Goal: Task Accomplishment & Management: Use online tool/utility

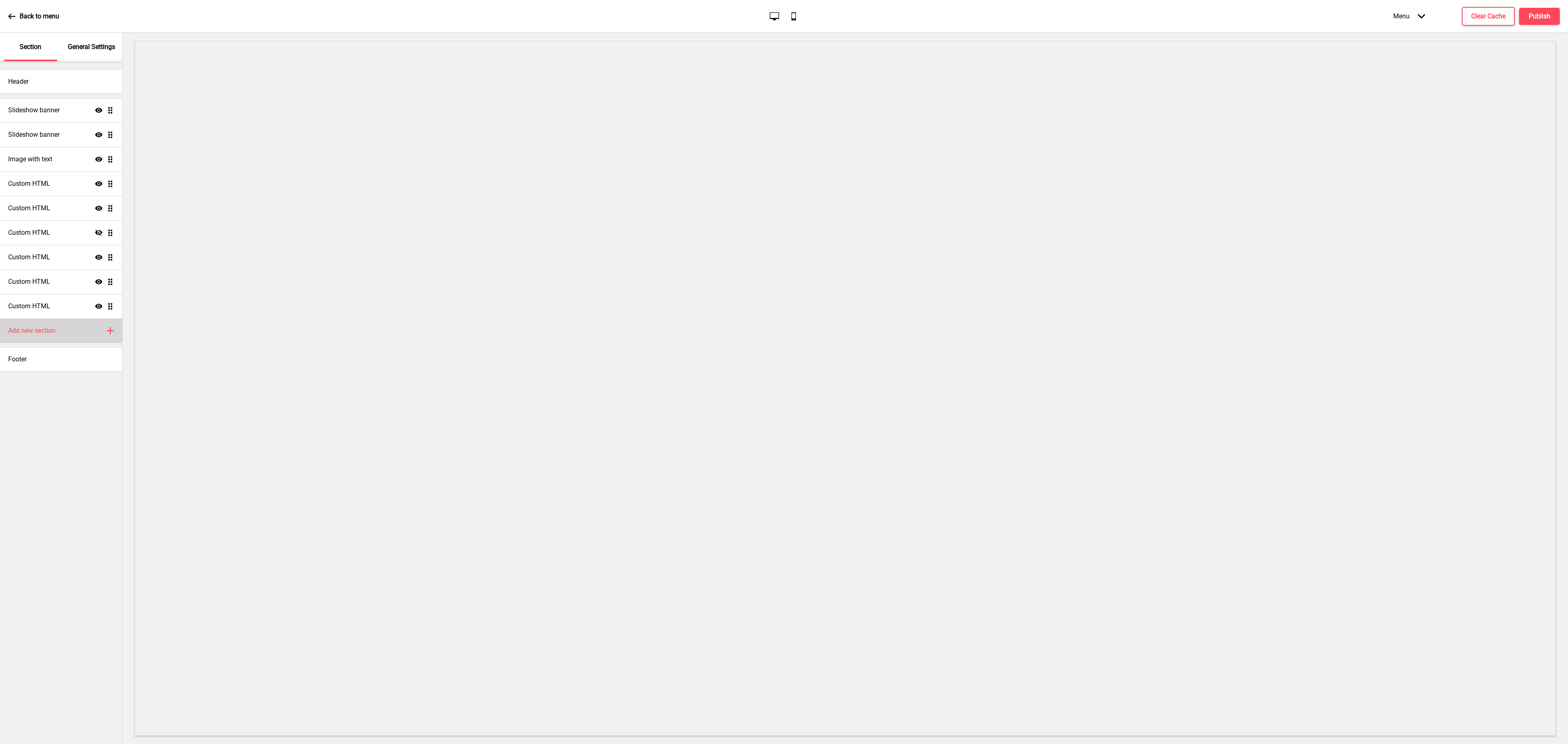
click at [55, 334] on div "Add new section Plus" at bounding box center [61, 330] width 122 height 25
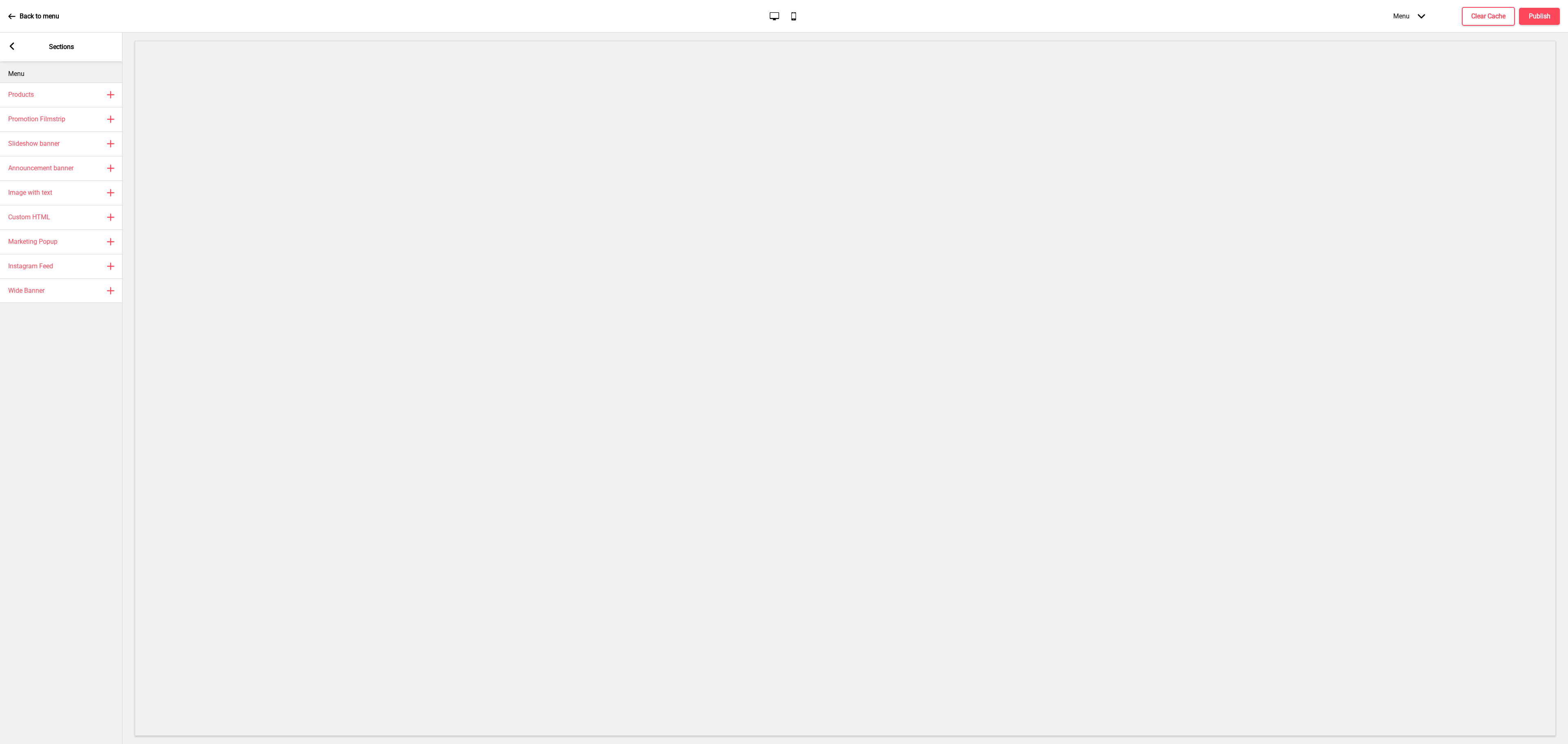
click at [12, 46] on rect at bounding box center [12, 46] width 7 height 7
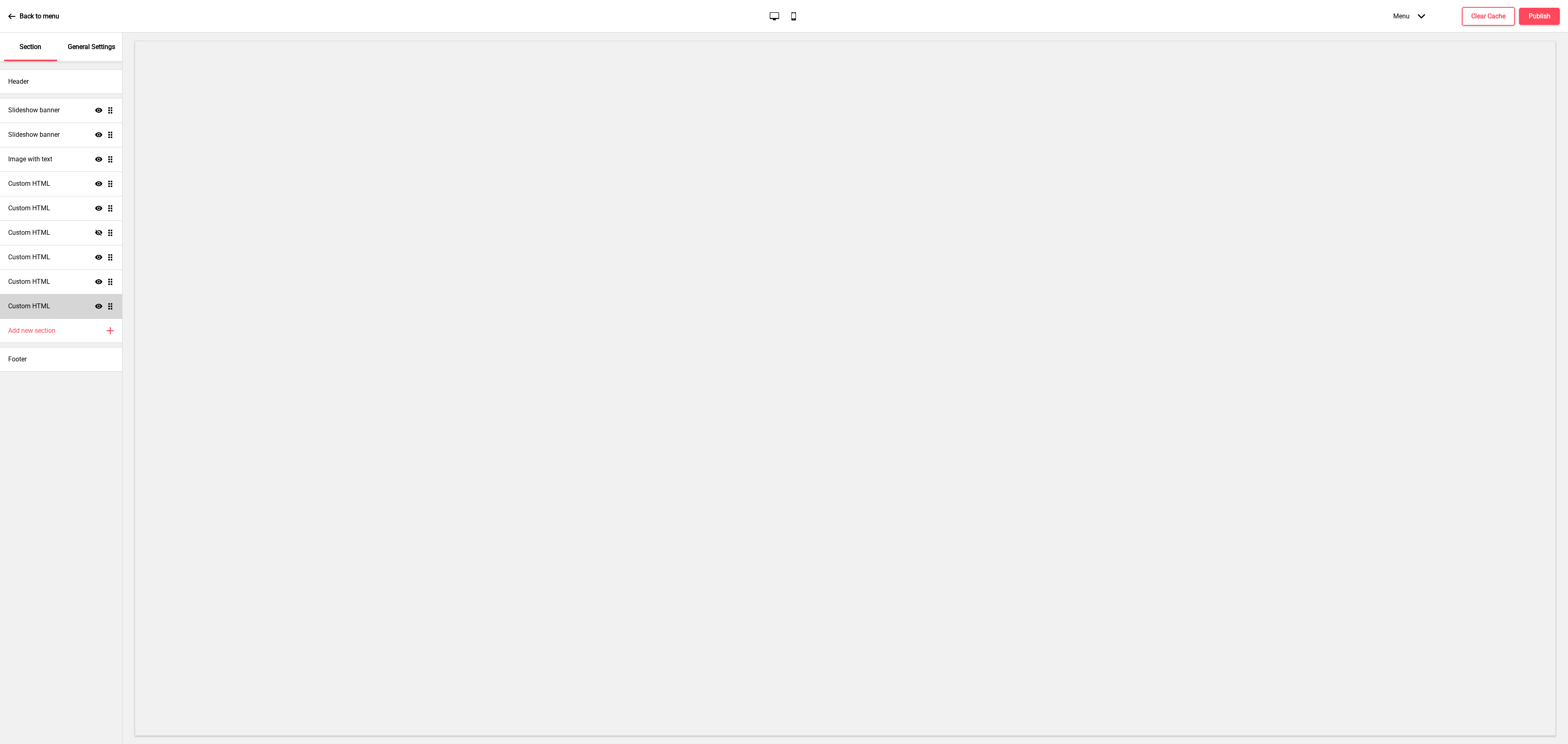
click at [68, 307] on div "Custom HTML Show Drag" at bounding box center [61, 306] width 122 height 25
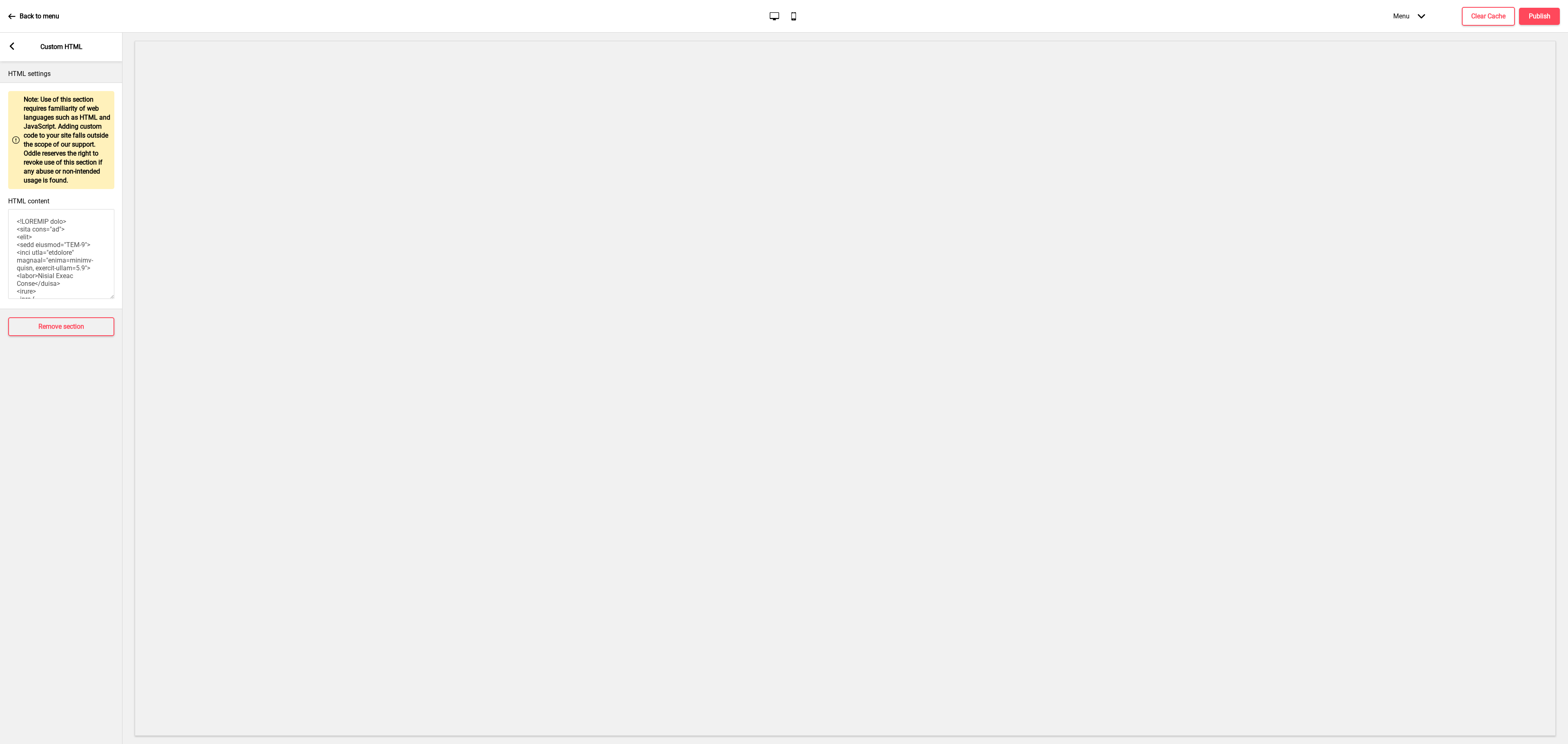
click at [11, 44] on rect at bounding box center [12, 46] width 7 height 7
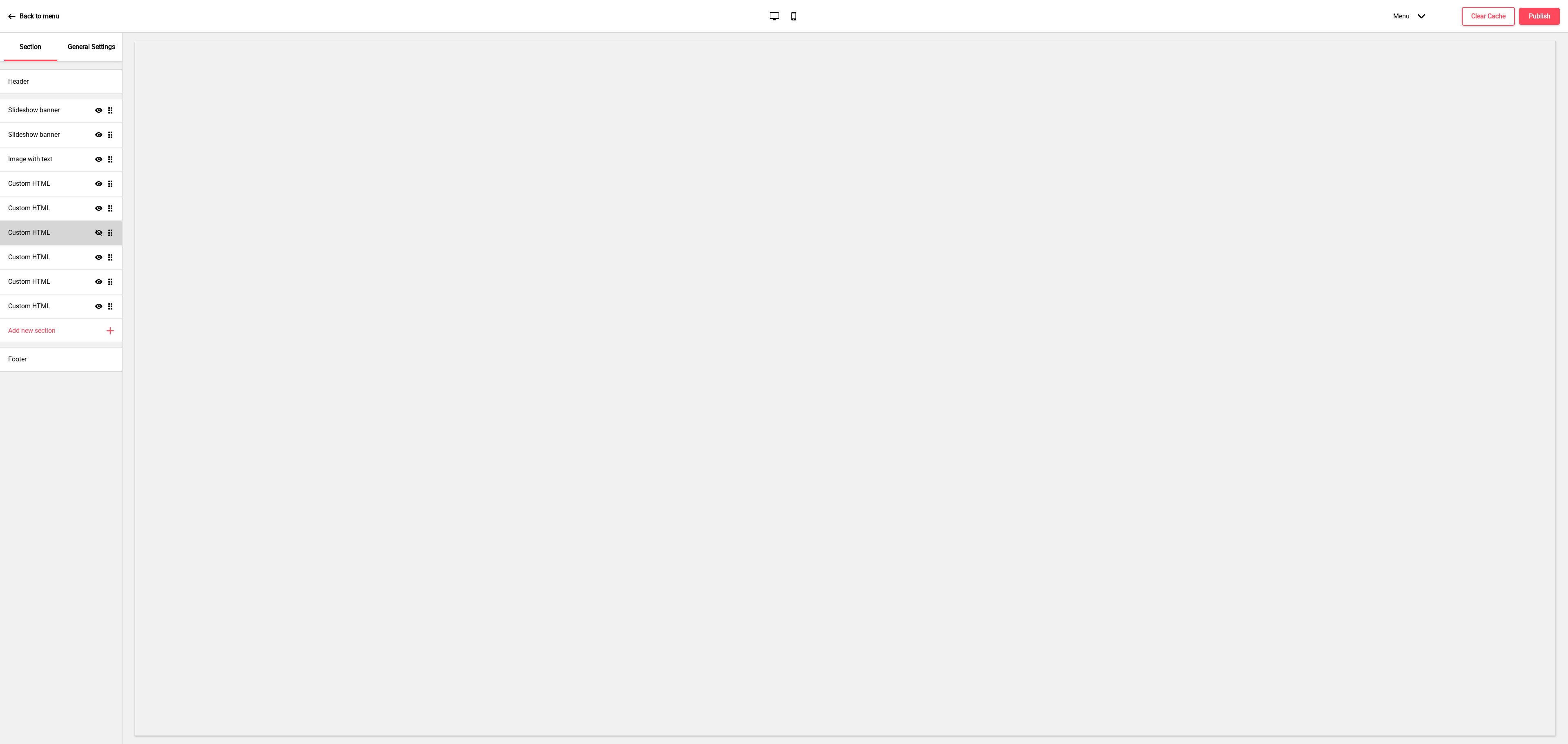
click at [50, 234] on h4 "Custom HTML" at bounding box center [29, 232] width 42 height 9
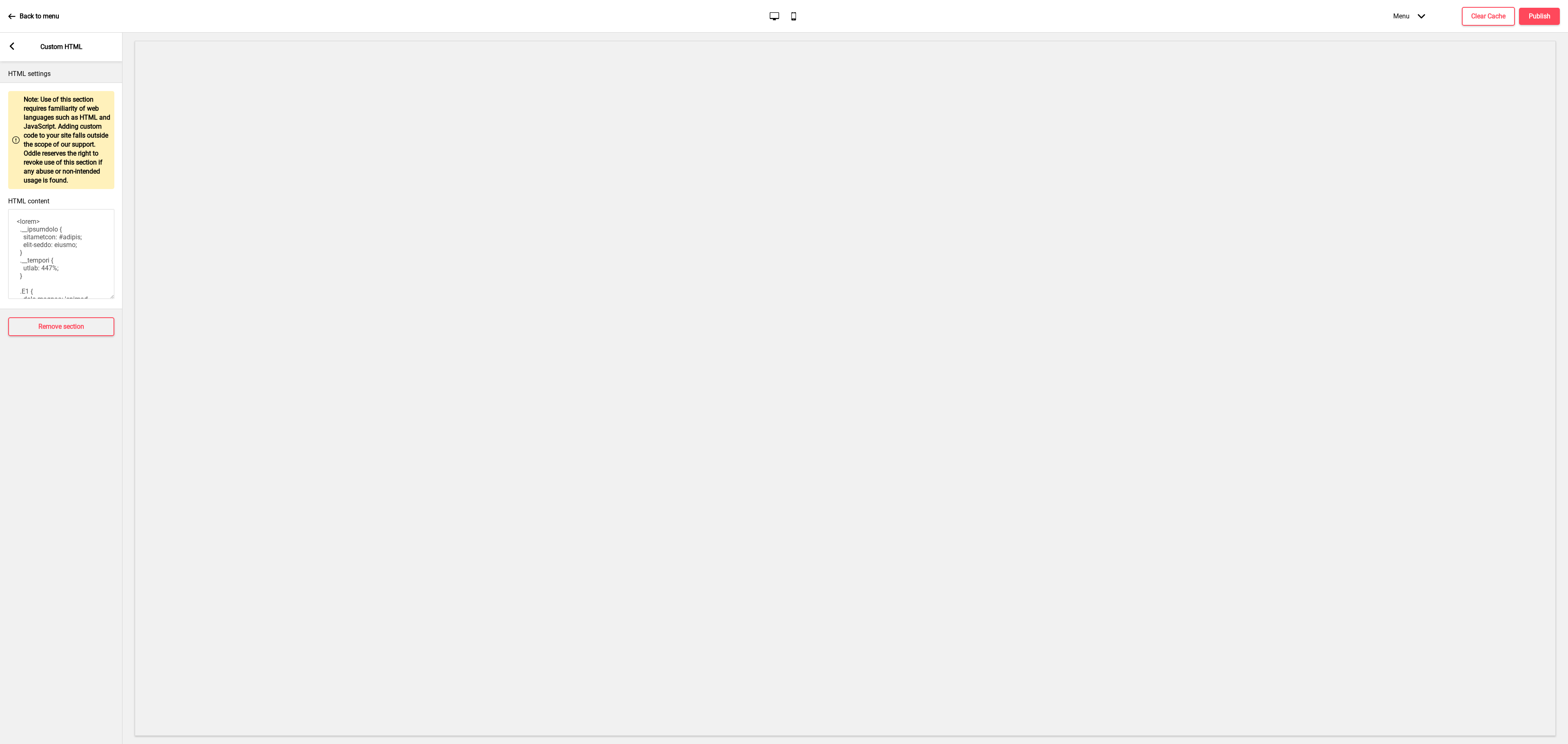
click at [11, 50] on rect at bounding box center [12, 46] width 7 height 7
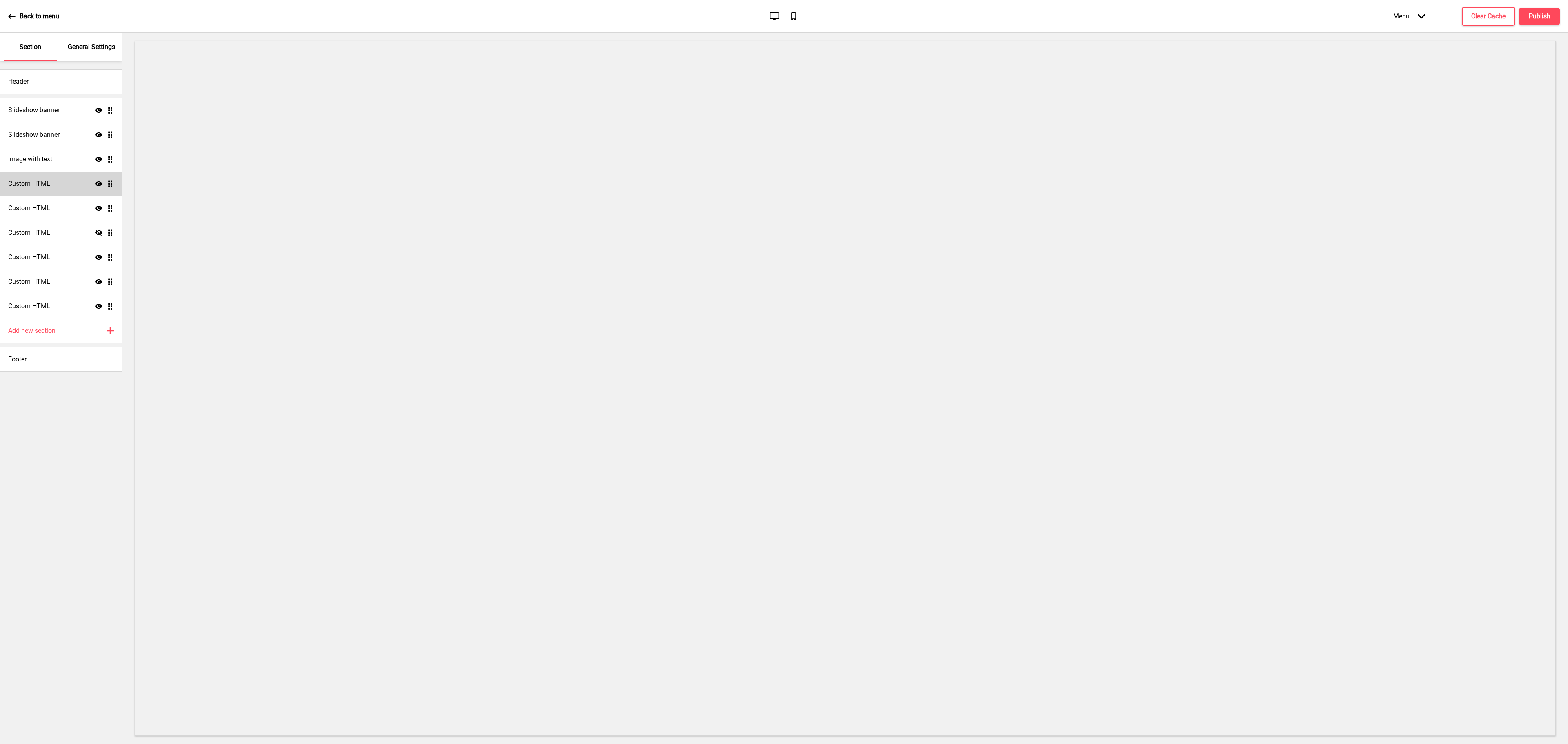
click at [66, 183] on div "Custom HTML Show Drag" at bounding box center [61, 183] width 122 height 25
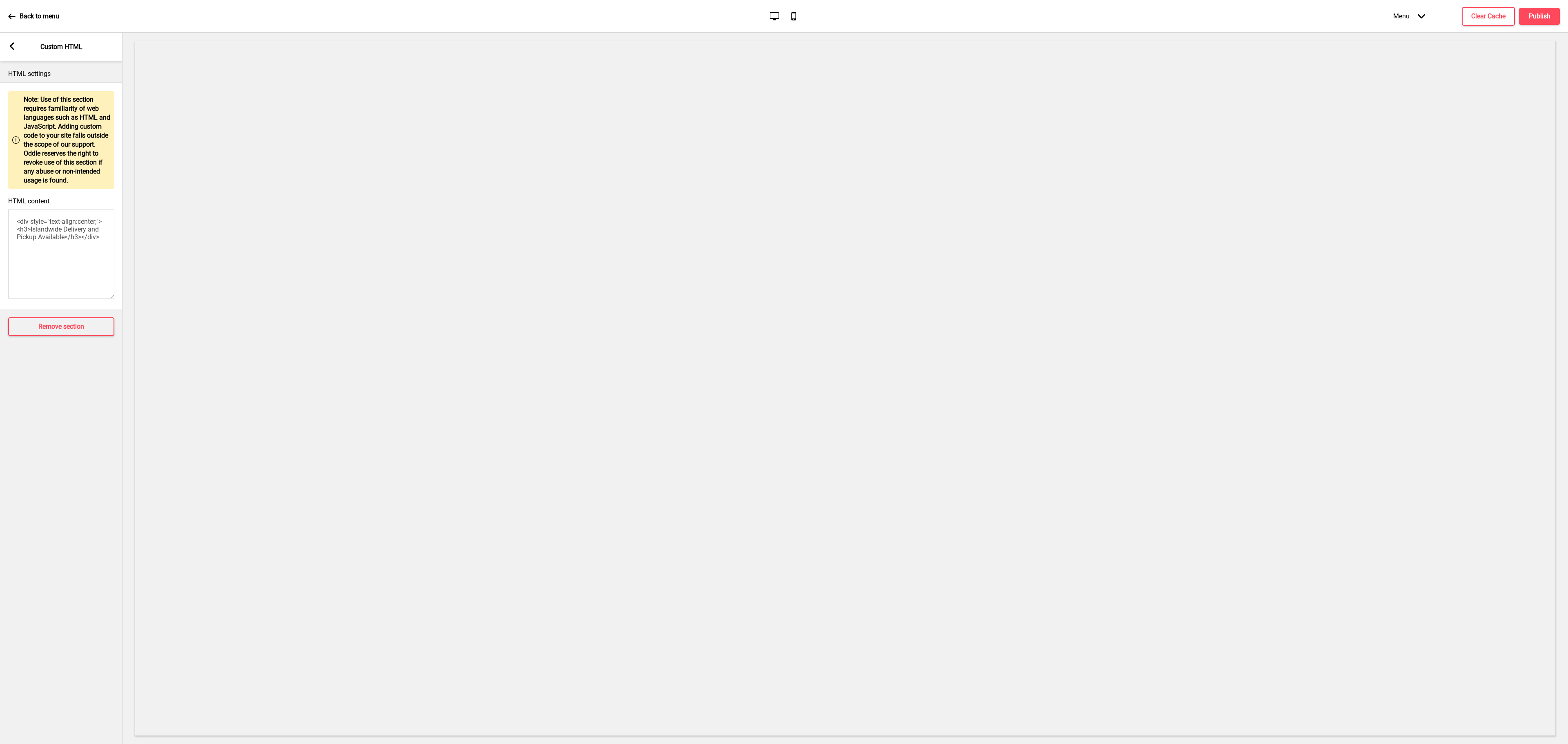
click at [8, 39] on div "Arrow left Custom HTML" at bounding box center [61, 47] width 123 height 29
click at [11, 45] on rect at bounding box center [12, 46] width 7 height 7
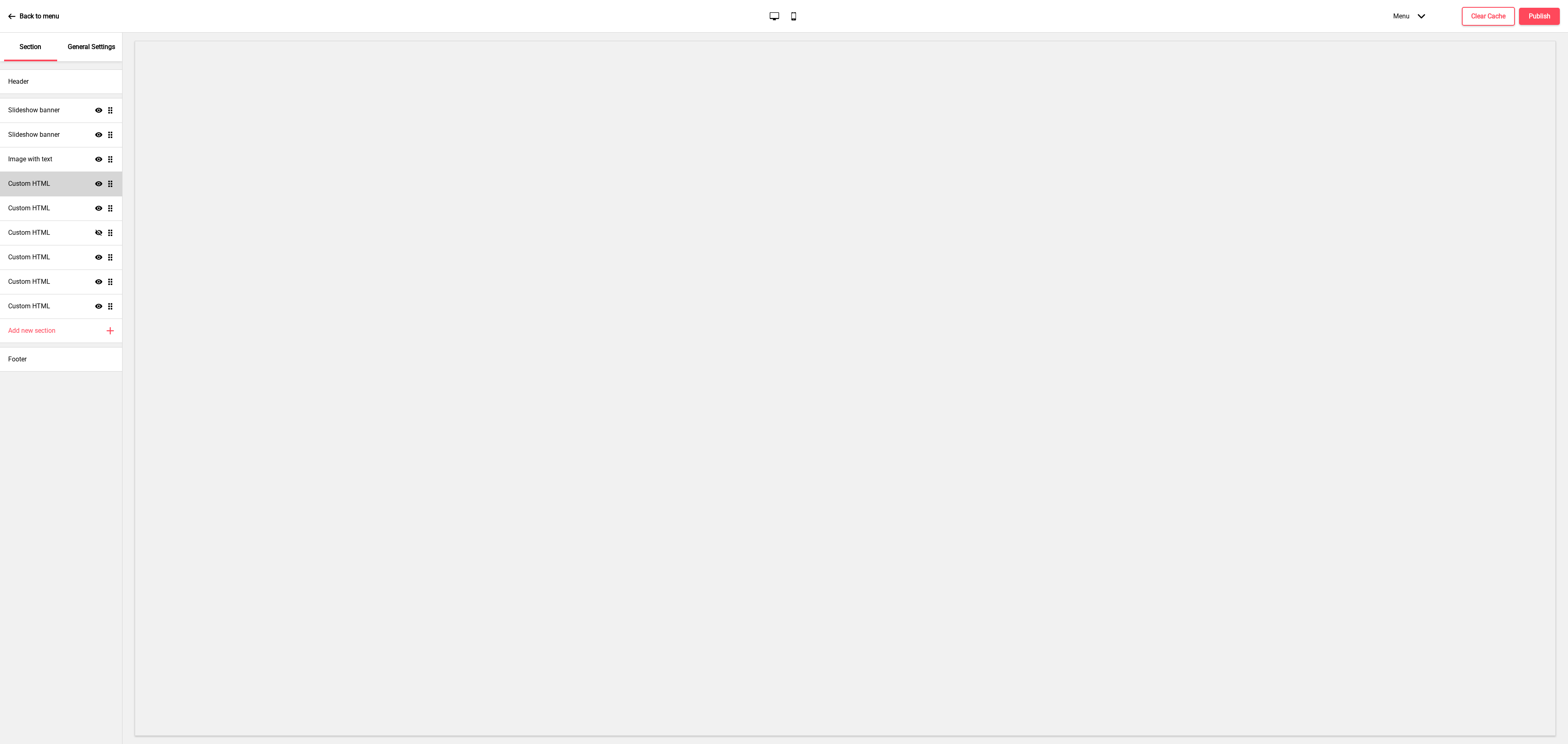
click at [63, 182] on div "Custom HTML Show Drag" at bounding box center [61, 183] width 122 height 25
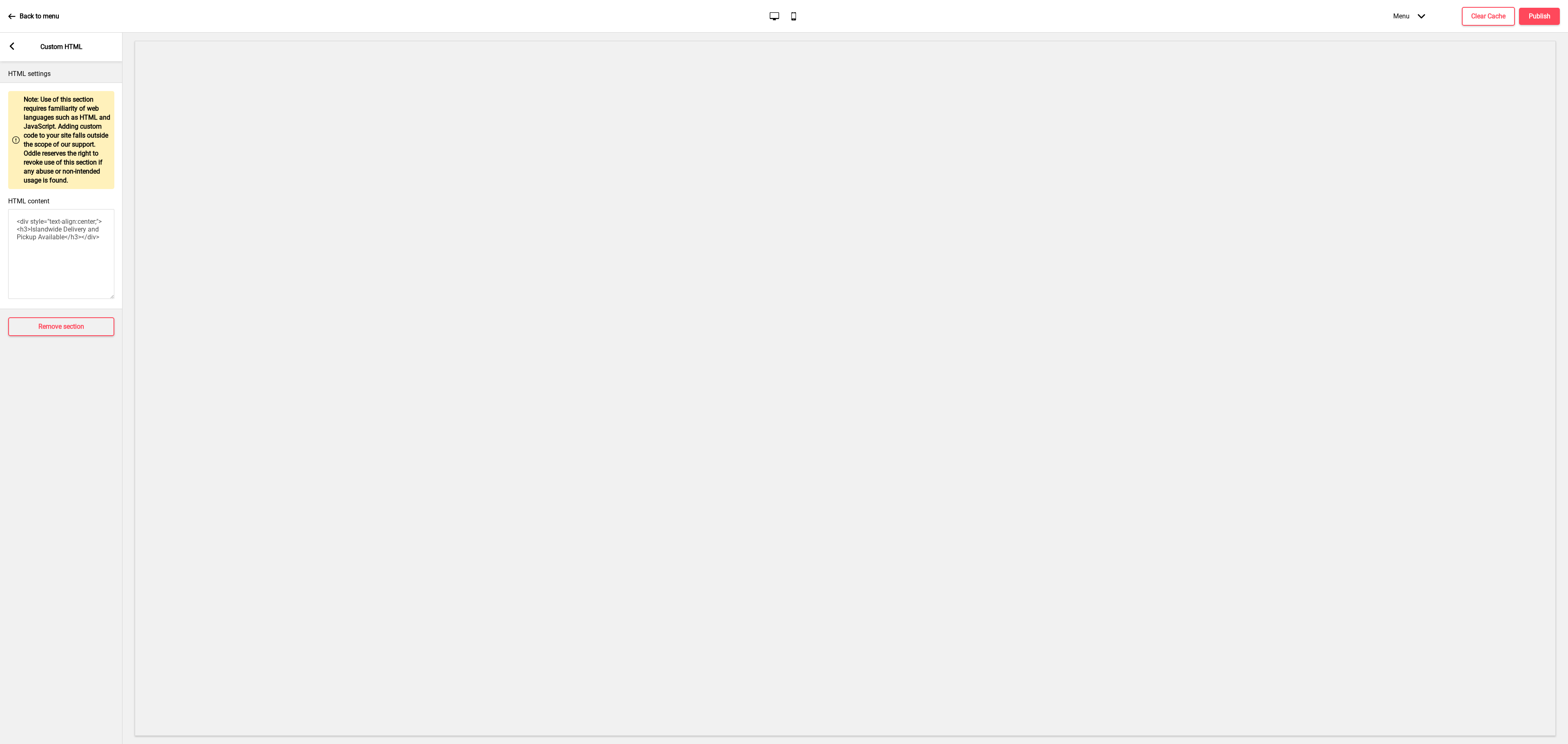
drag, startPoint x: 107, startPoint y: 255, endPoint x: 26, endPoint y: 201, distance: 97.3
click at [0, 208] on html "Back to menu Desktop Mobile Menu Arrow down Product Page Store Information Chec…" at bounding box center [784, 372] width 1568 height 744
click at [8, 43] on icon "Arrow left" at bounding box center [12, 46] width 7 height 7
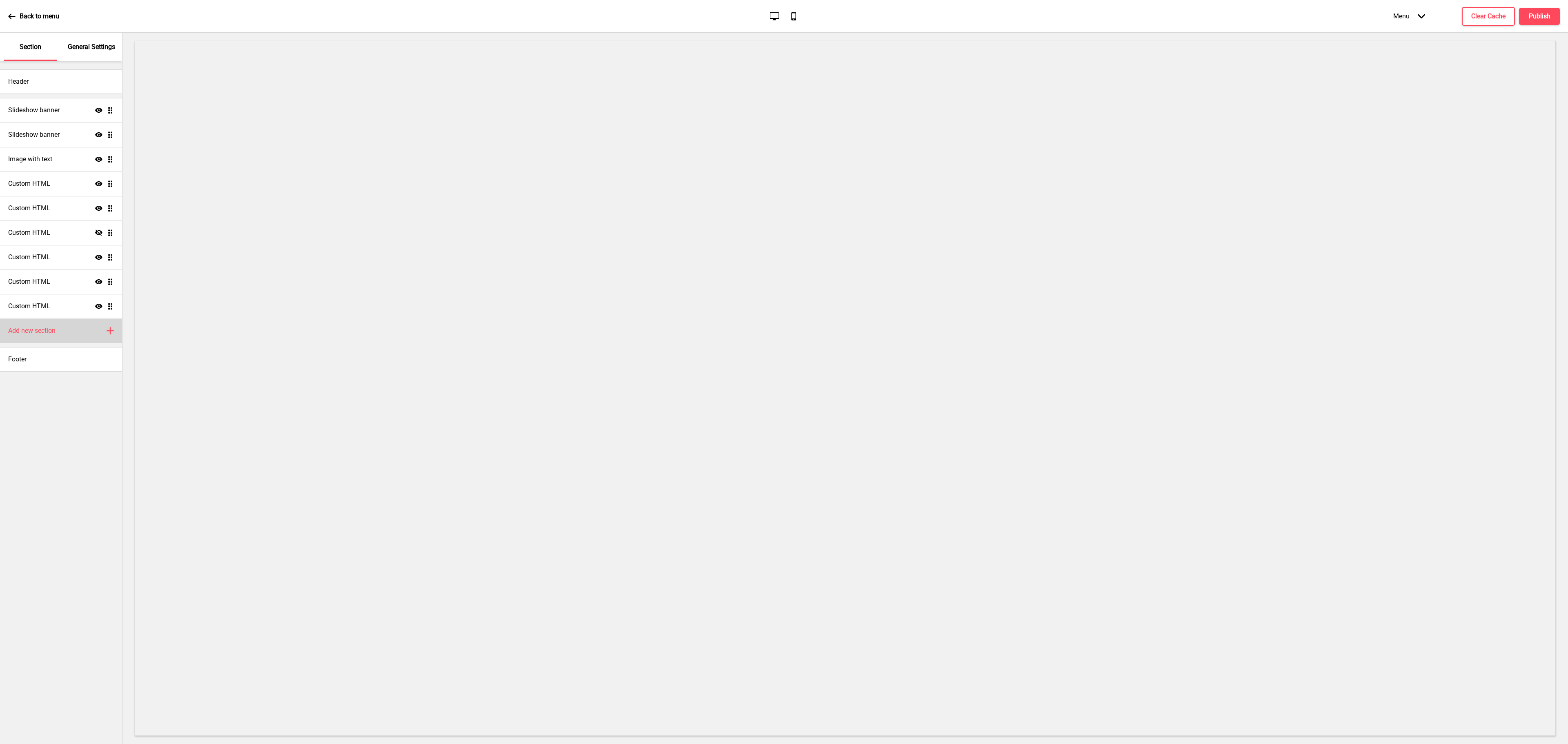
click at [61, 332] on div "Add new section Plus" at bounding box center [61, 330] width 122 height 25
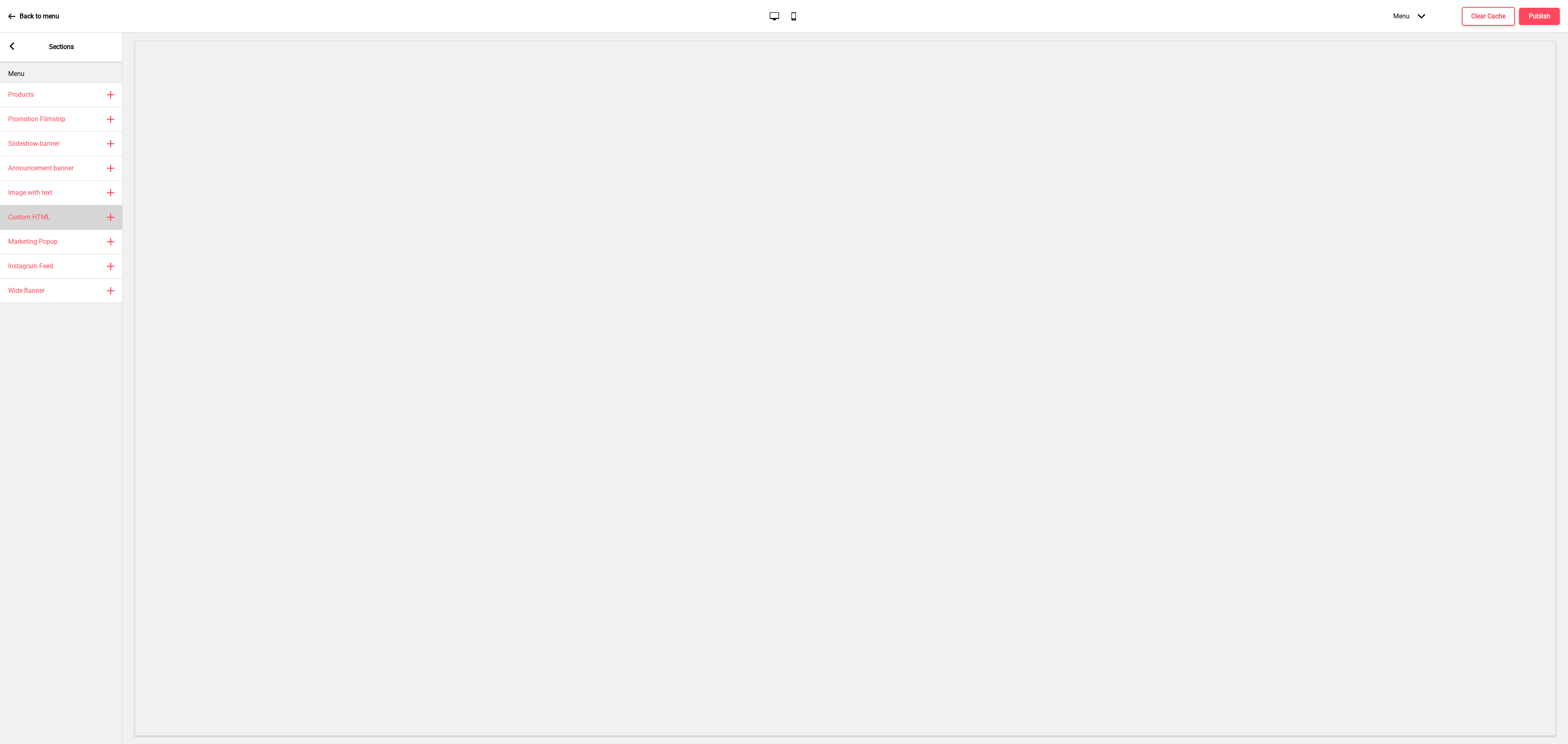
click at [56, 215] on div "Custom HTML Plus" at bounding box center [61, 217] width 123 height 25
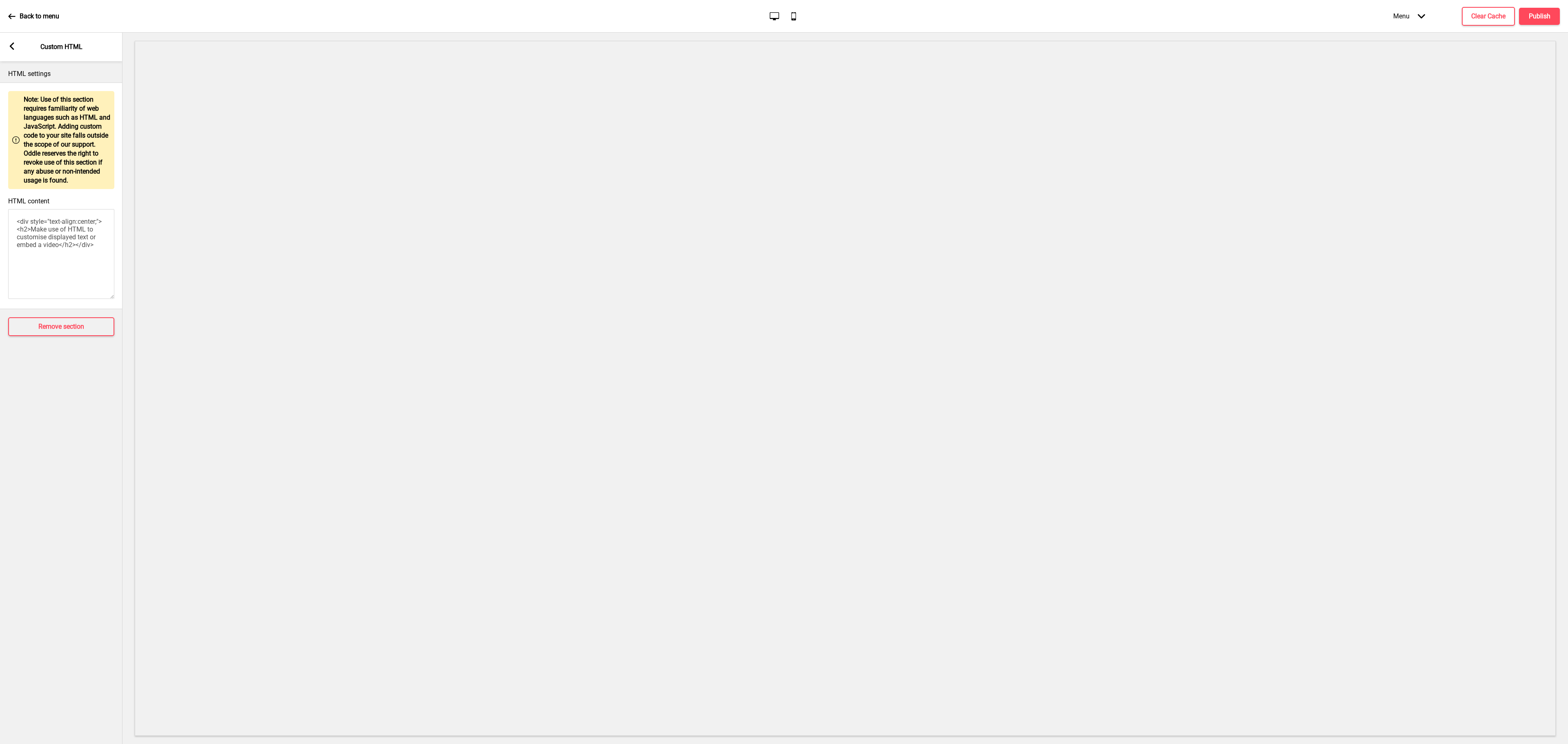
click at [11, 43] on rect at bounding box center [12, 46] width 7 height 7
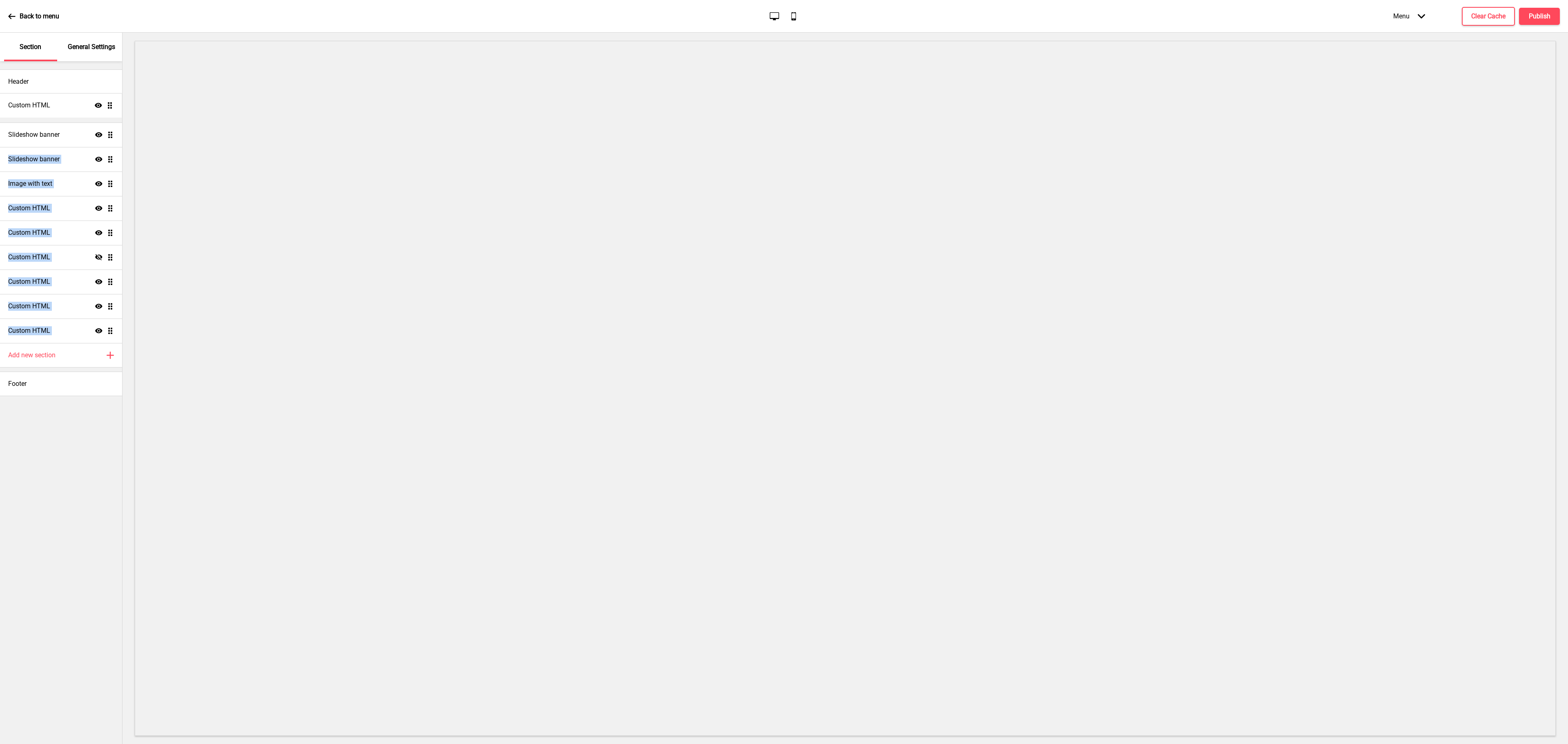
drag, startPoint x: 109, startPoint y: 328, endPoint x: 93, endPoint y: 103, distance: 225.6
click at [93, 103] on ul "Slideshow banner Show Drag Slideshow banner Show Drag Image with text Show Drag…" at bounding box center [61, 220] width 122 height 245
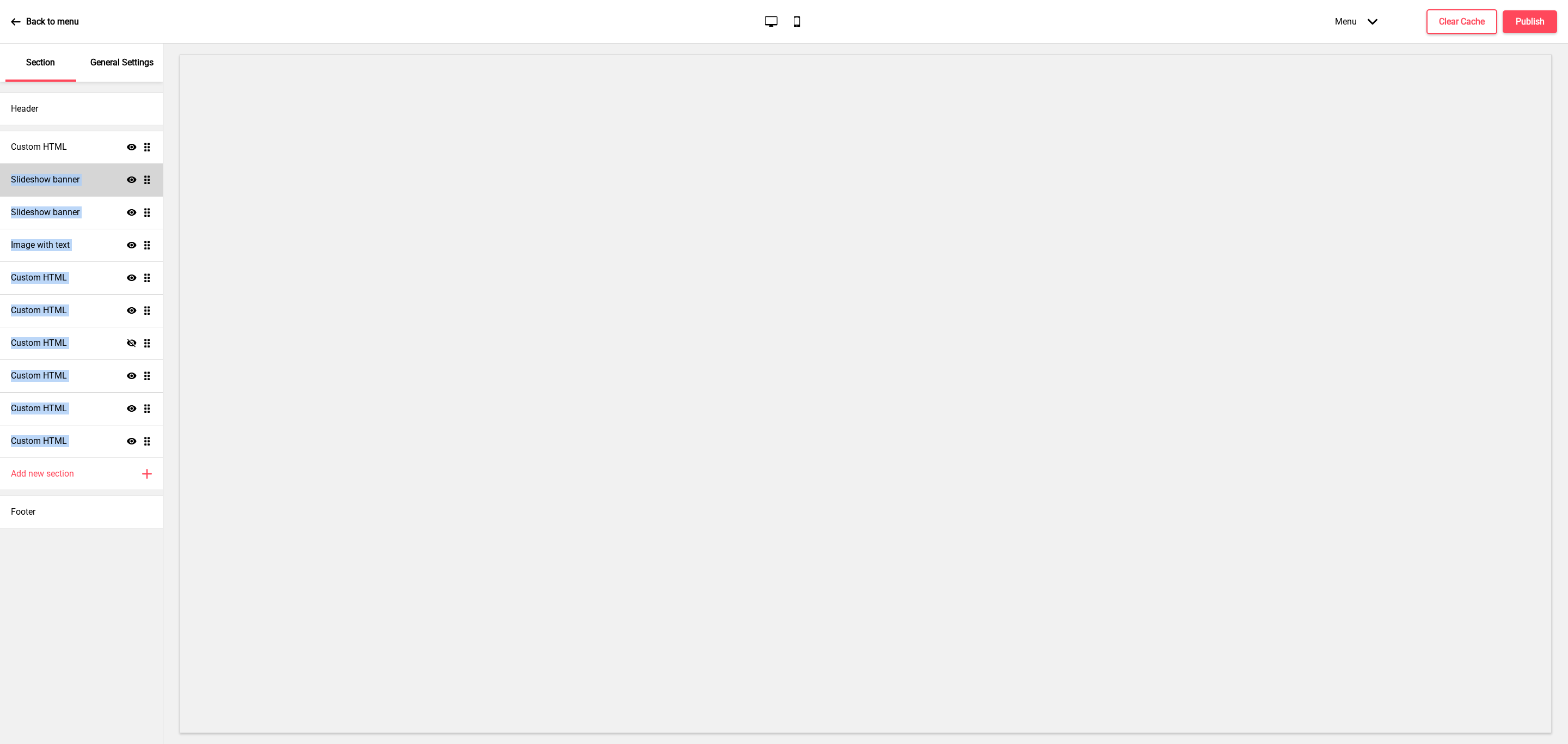
click at [107, 179] on div "Slideshow banner Show Drag" at bounding box center [81, 180] width 163 height 33
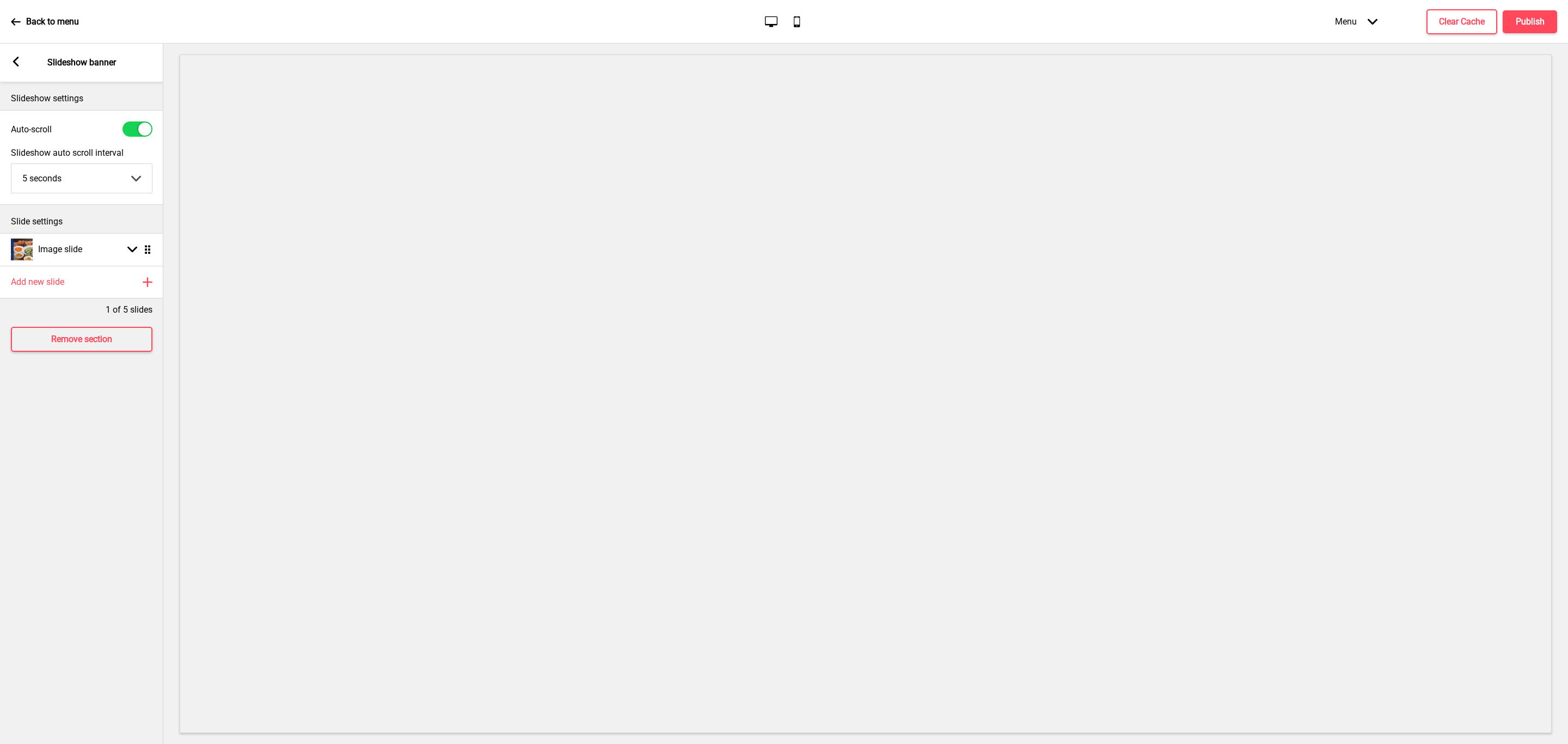
click at [15, 65] on icon at bounding box center [16, 62] width 6 height 9
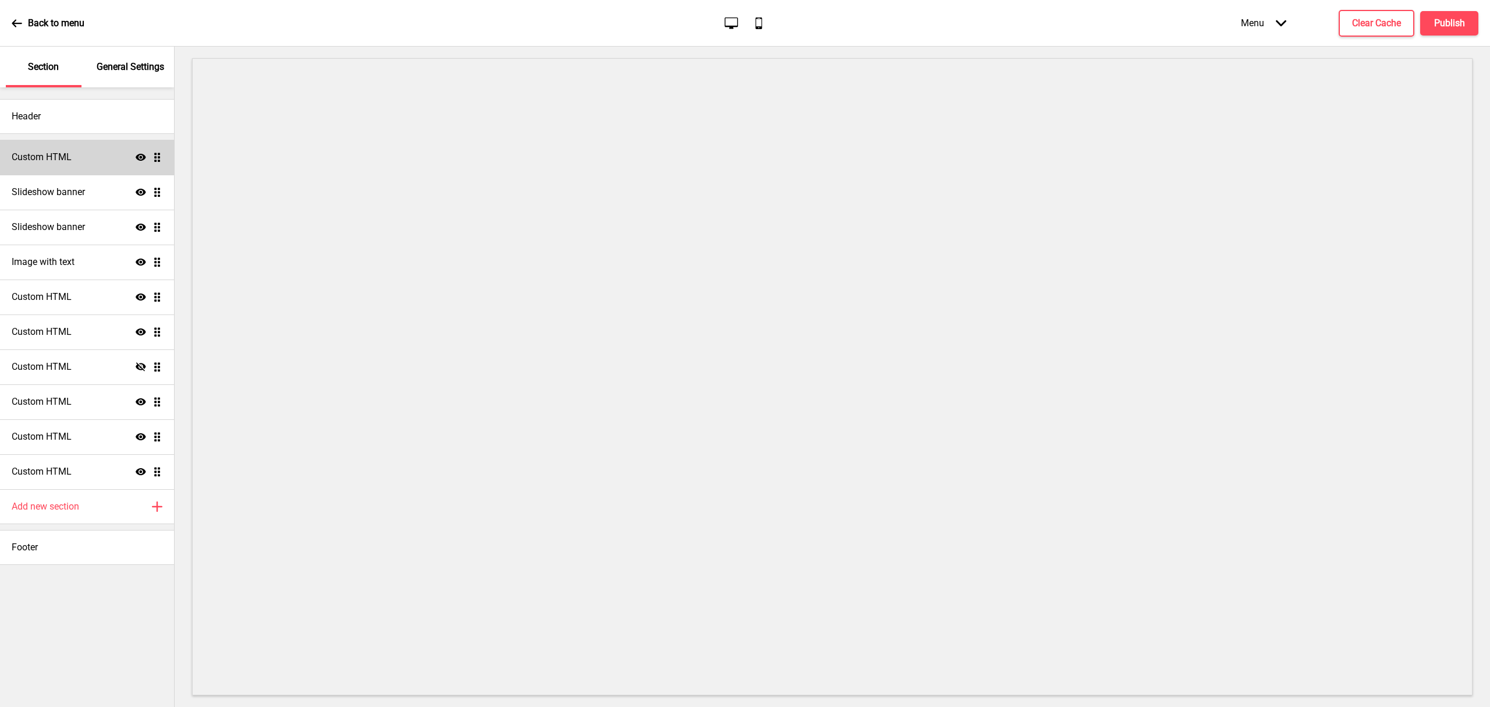
click at [87, 155] on div "Custom HTML Show Drag" at bounding box center [87, 157] width 174 height 35
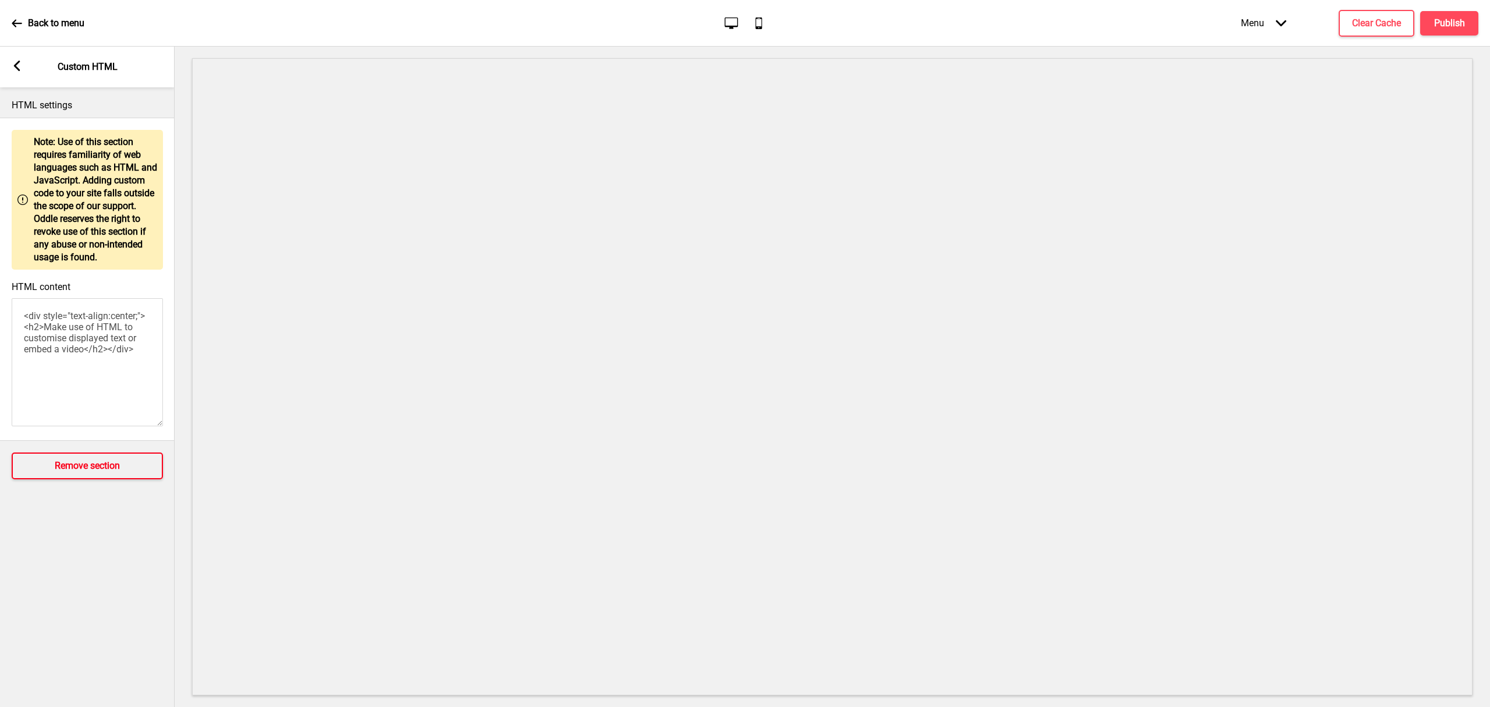
click at [98, 467] on h4 "Remove section" at bounding box center [87, 465] width 65 height 13
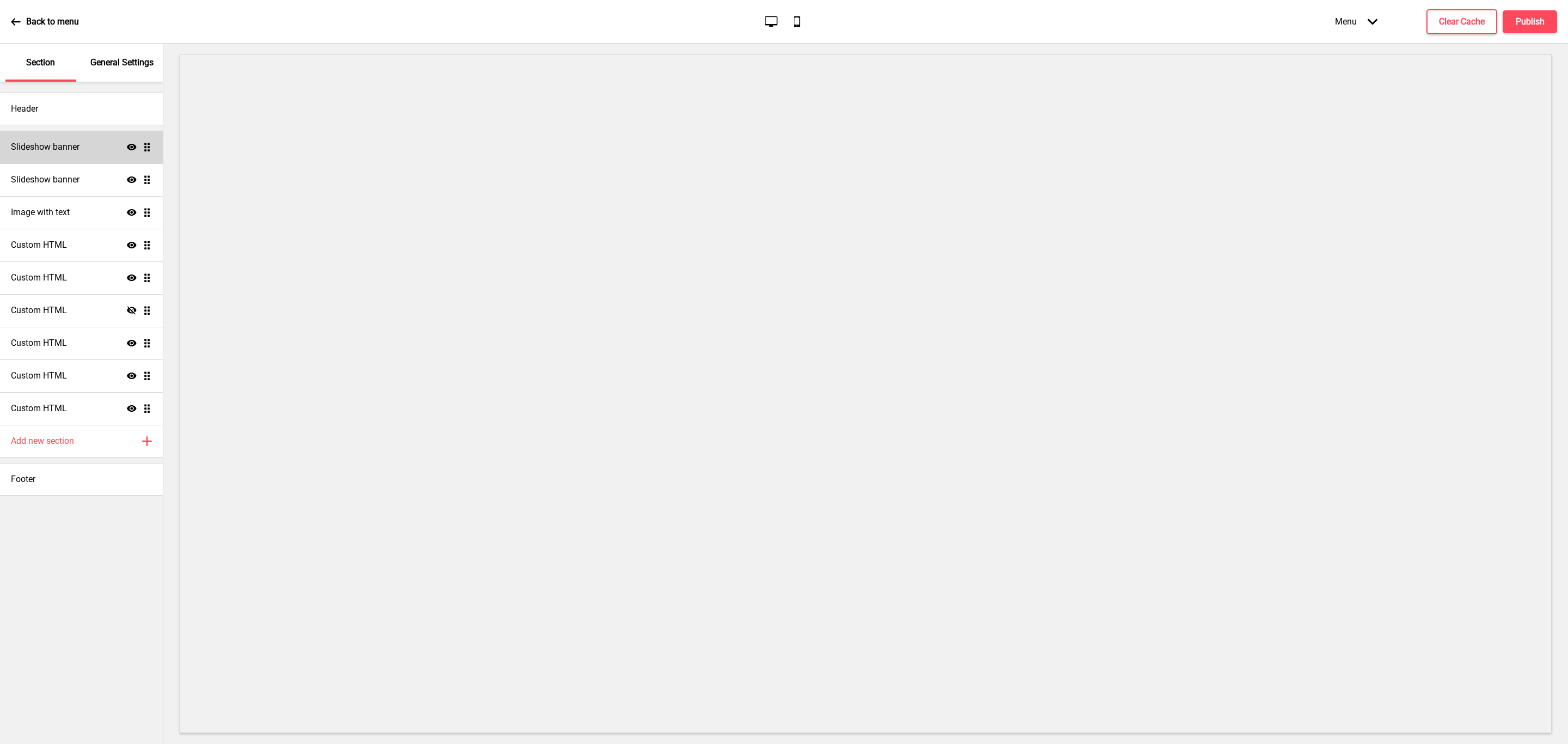
click at [105, 151] on div "Slideshow banner Show Drag" at bounding box center [81, 147] width 163 height 33
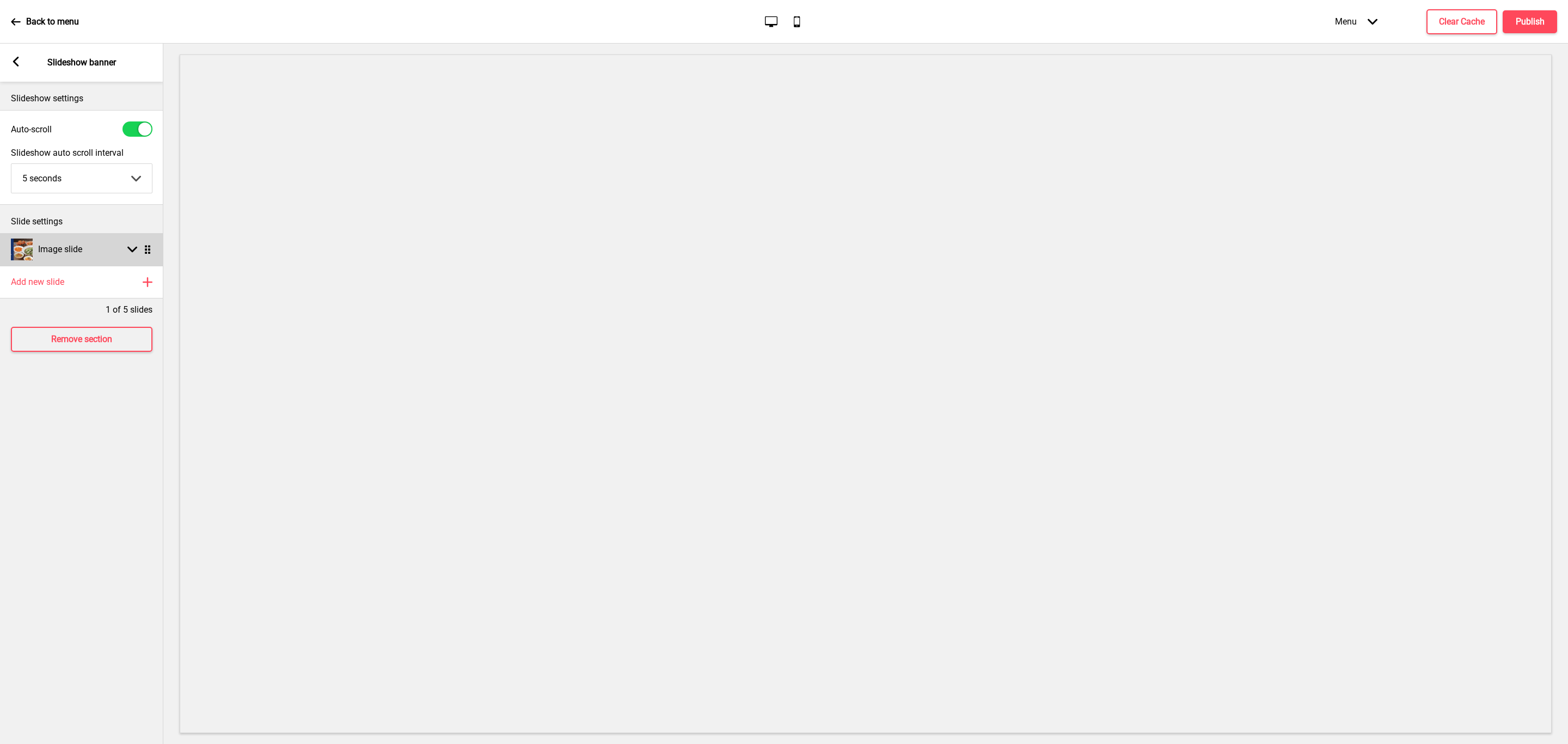
click at [111, 257] on div "Image slide Arrow down Drag" at bounding box center [81, 249] width 164 height 33
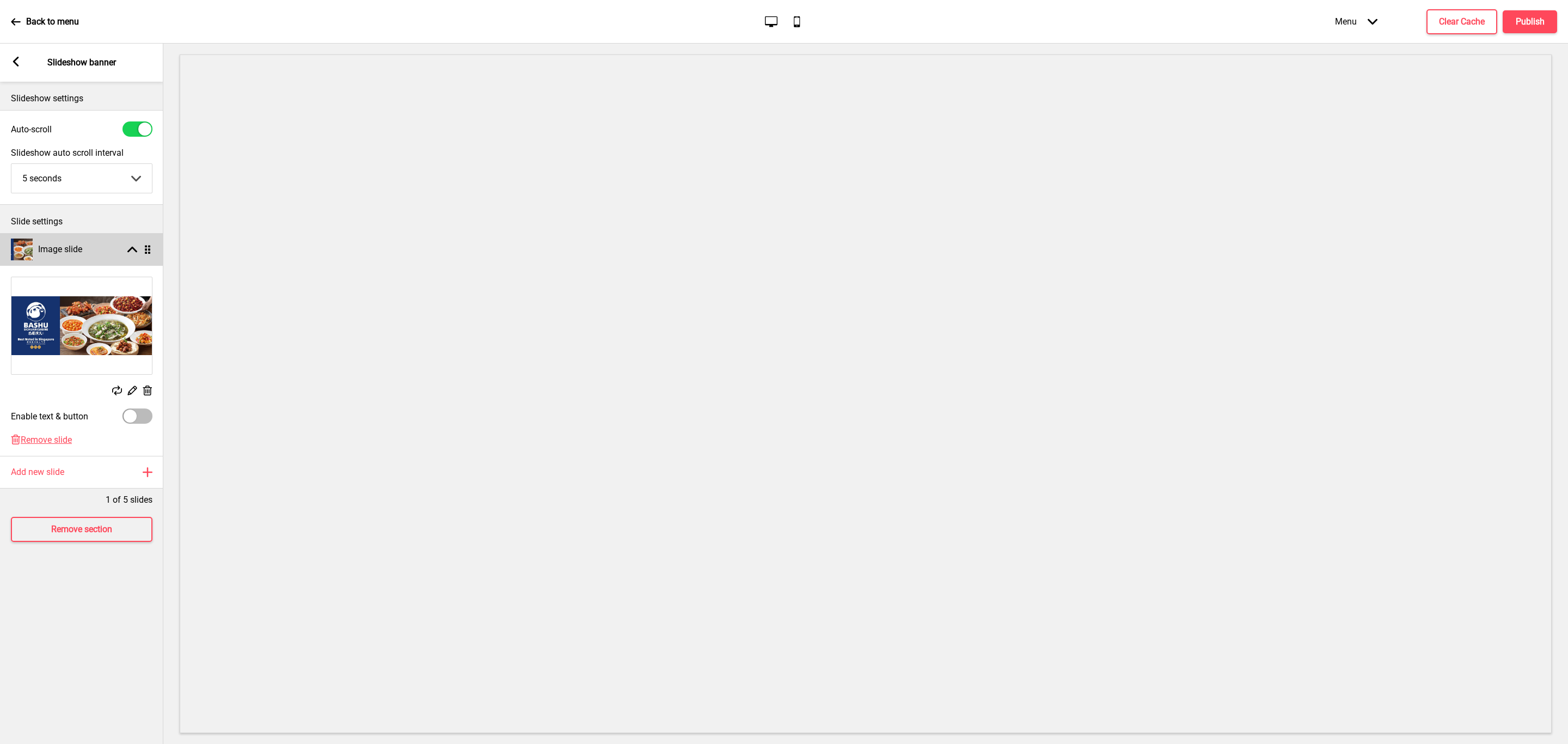
click at [117, 254] on div "Image slide Arrow up Drag" at bounding box center [81, 249] width 164 height 33
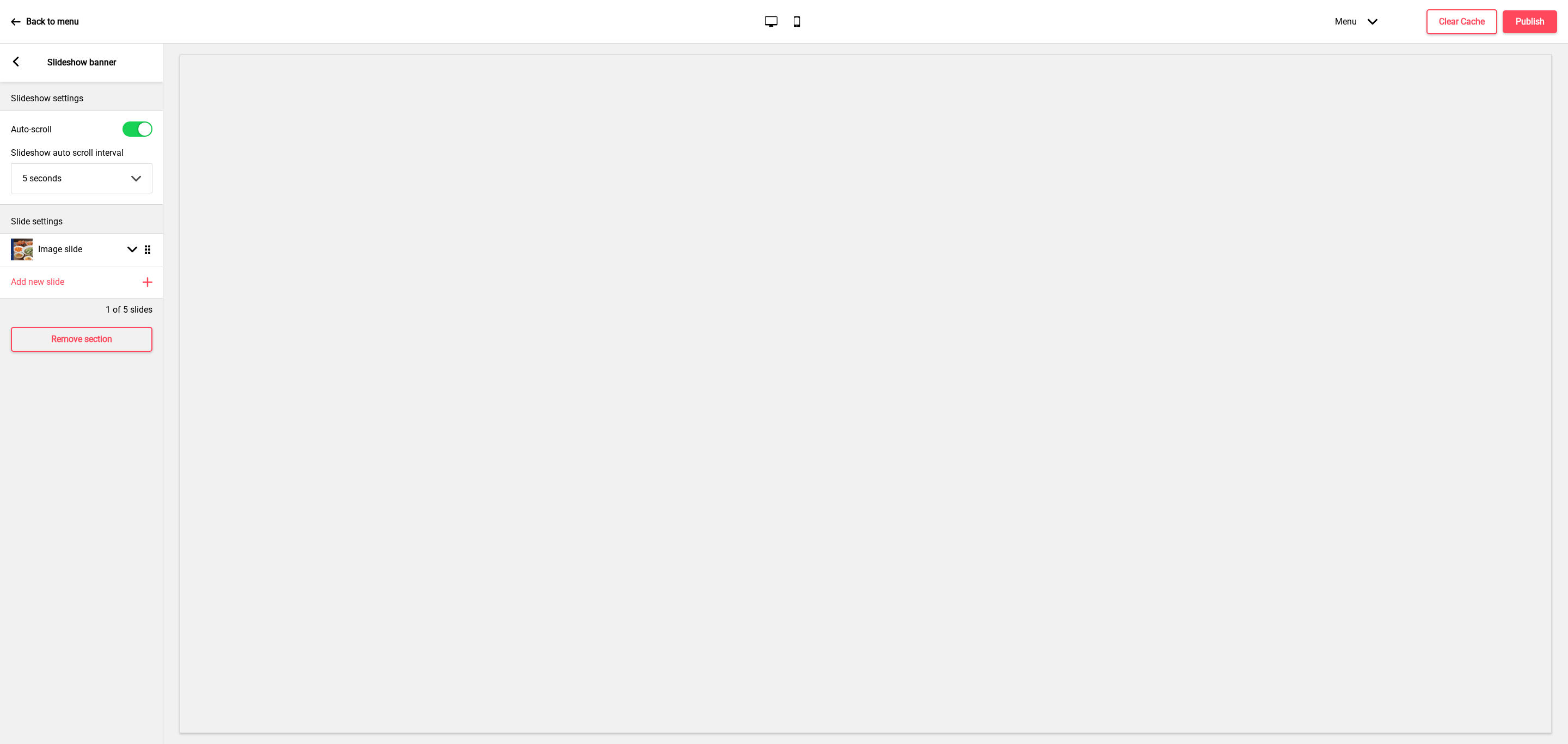
click at [9, 66] on div "Arrow left Slideshow banner" at bounding box center [81, 63] width 164 height 38
click at [15, 57] on icon "Arrow left" at bounding box center [16, 62] width 9 height 9
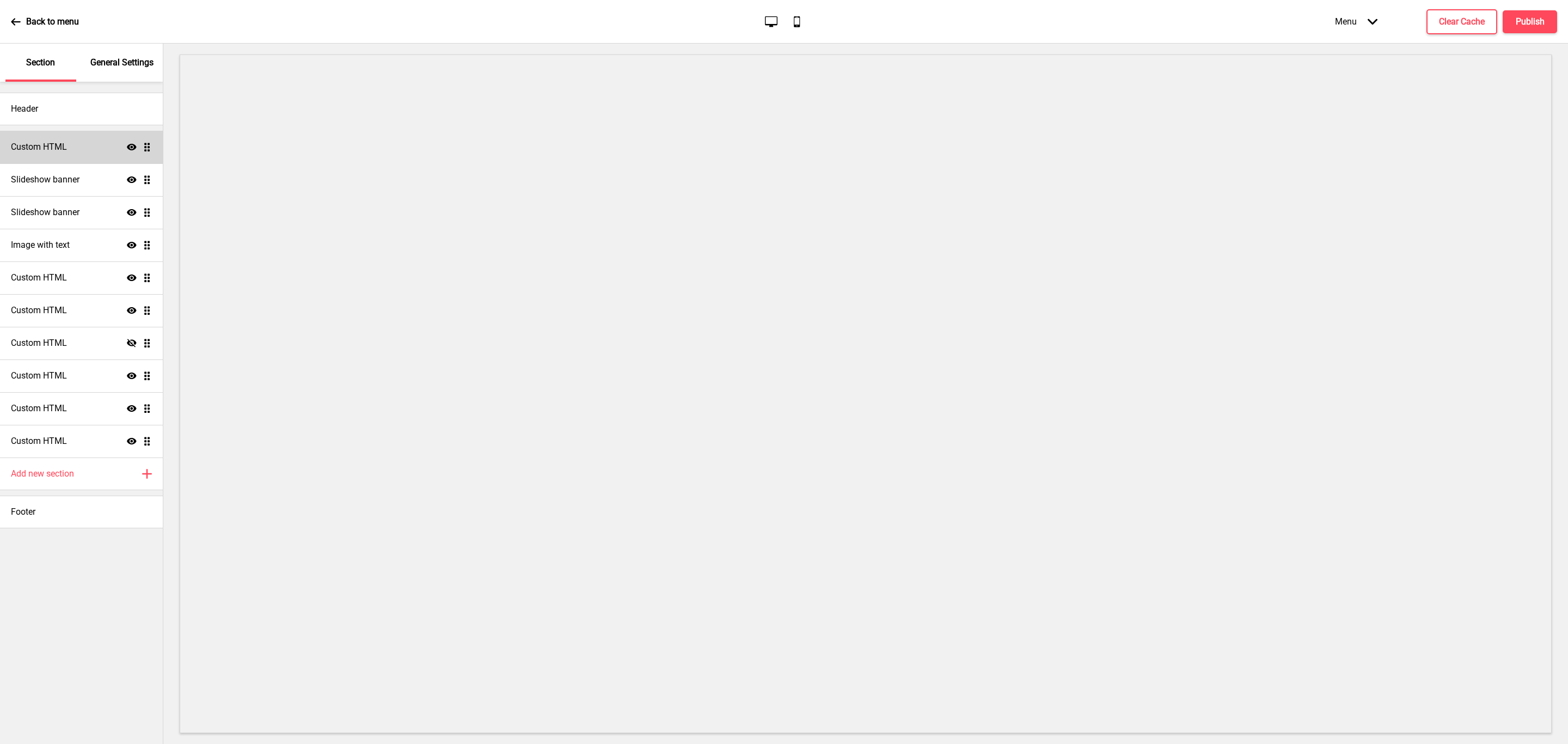
click at [72, 138] on div "Custom HTML Show Drag" at bounding box center [81, 147] width 163 height 33
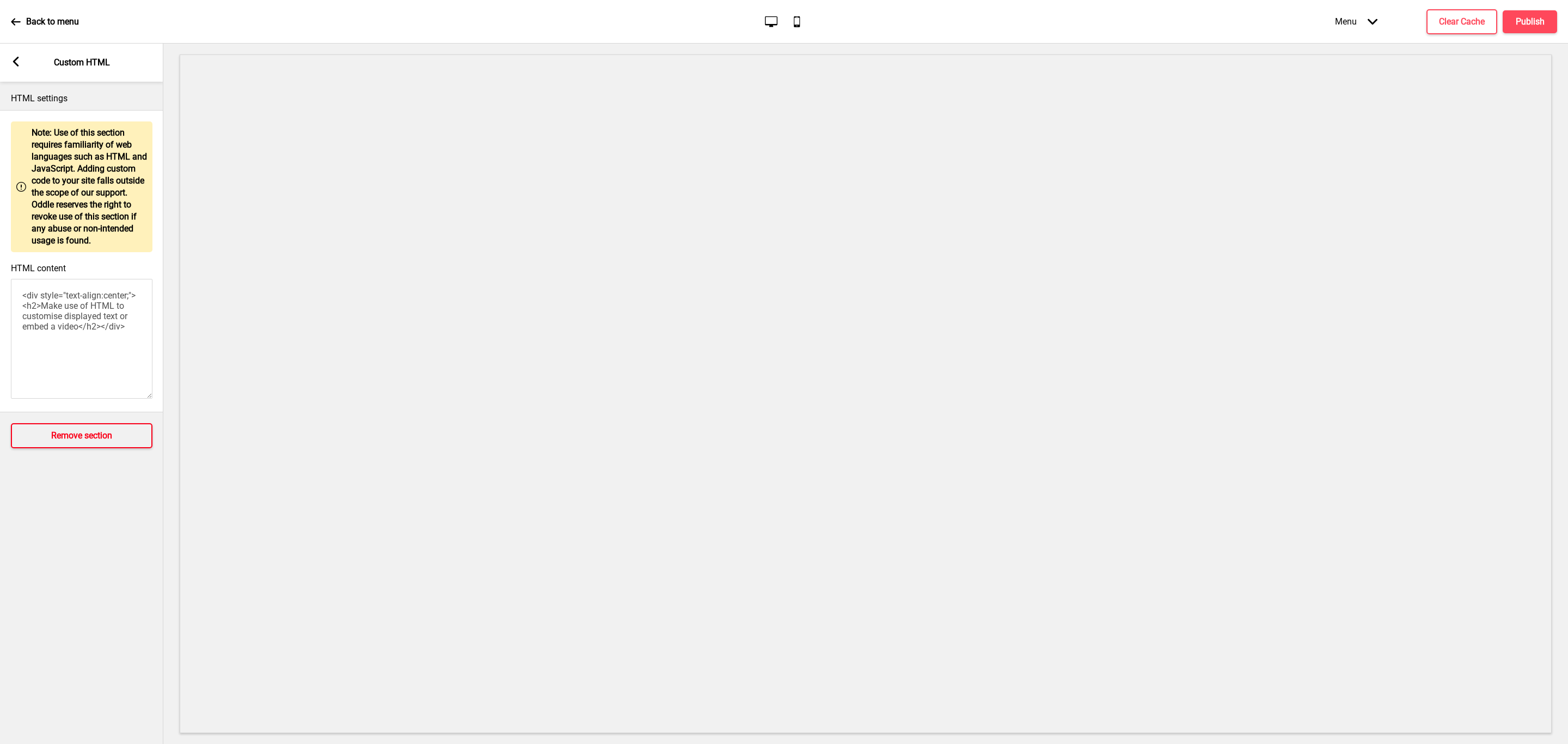
click at [78, 440] on h4 "Remove section" at bounding box center [81, 435] width 61 height 12
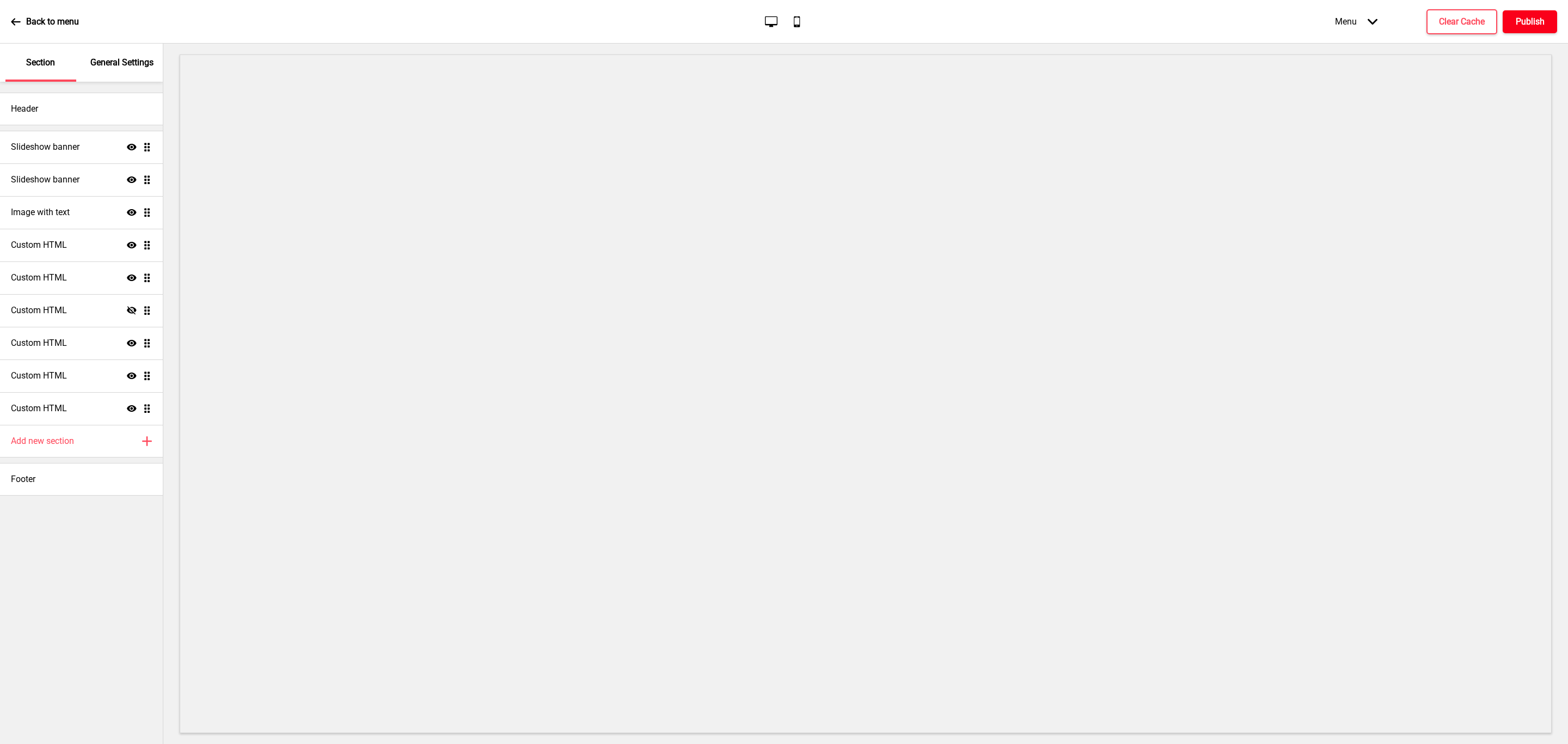
click at [1536, 18] on h4 "Publish" at bounding box center [1531, 22] width 29 height 12
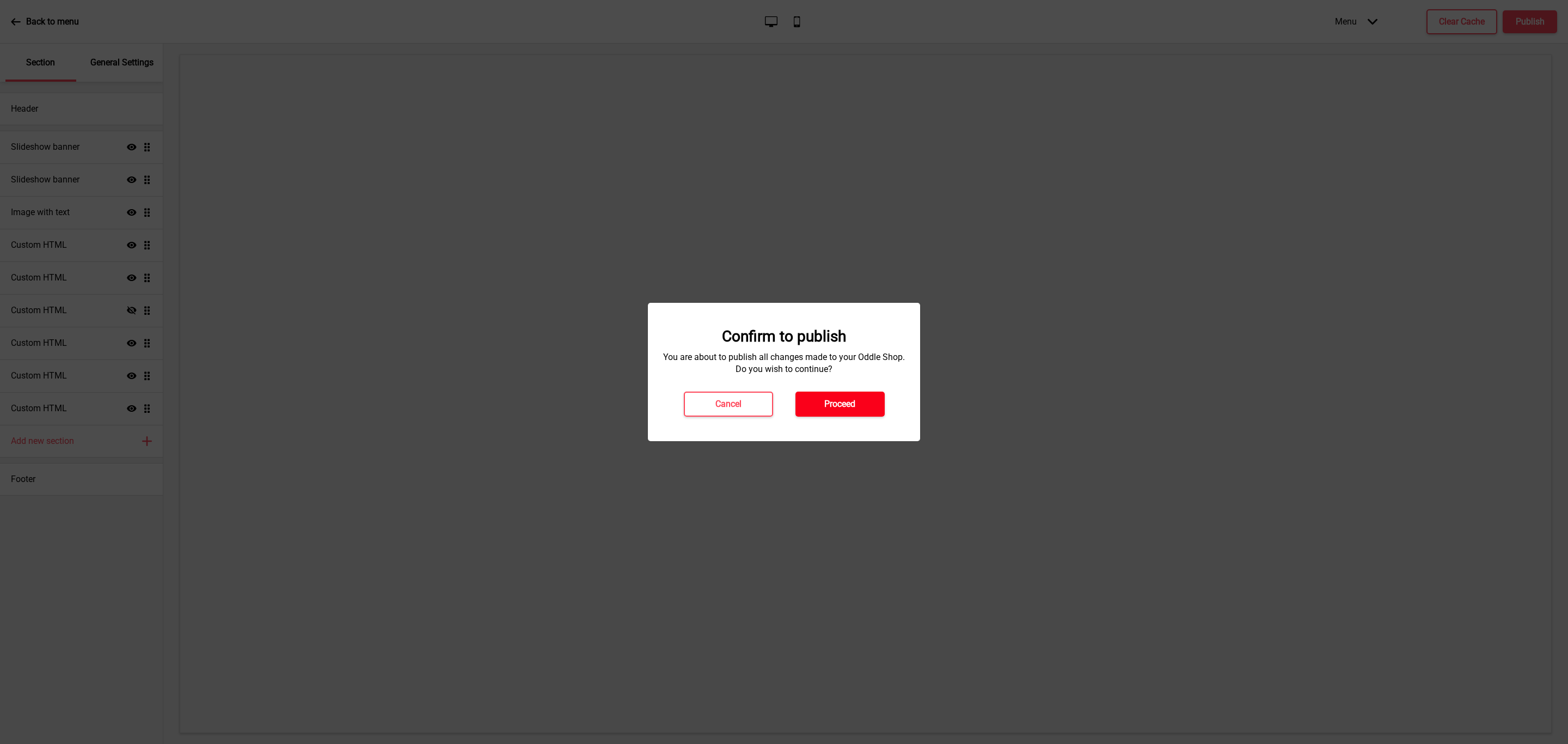
click at [851, 414] on button "Proceed" at bounding box center [839, 404] width 89 height 25
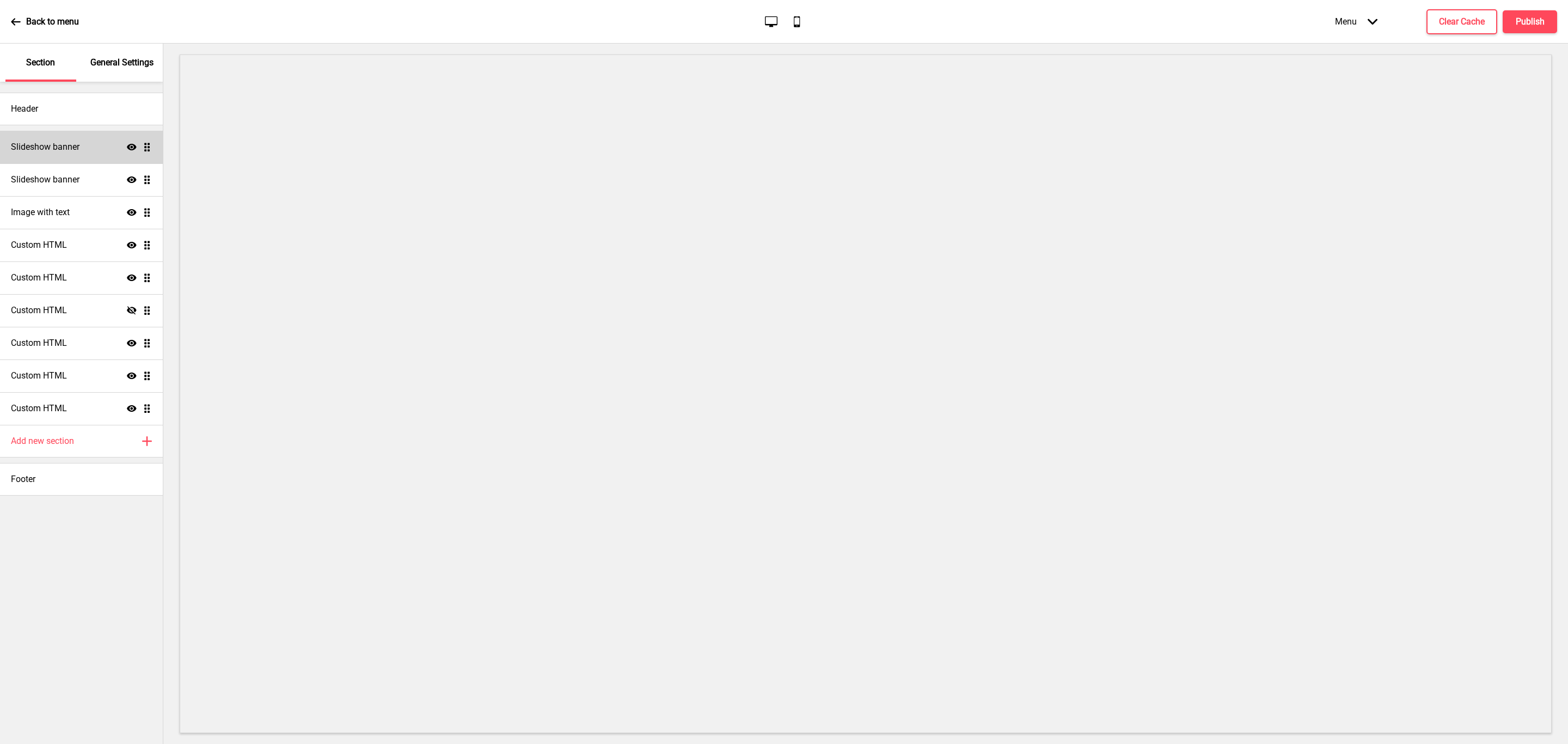
click at [76, 145] on h4 "Slideshow banner" at bounding box center [45, 147] width 68 height 12
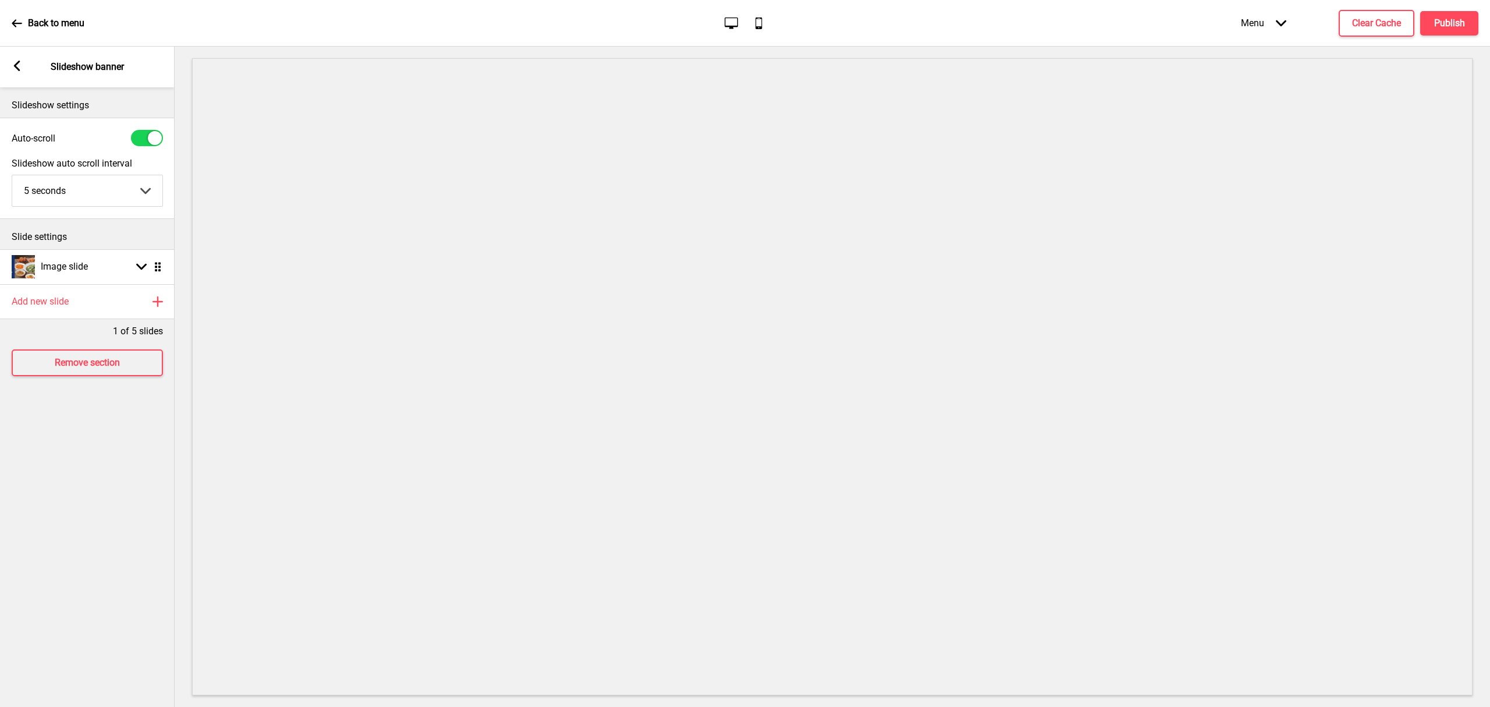
click at [16, 64] on icon at bounding box center [17, 66] width 6 height 10
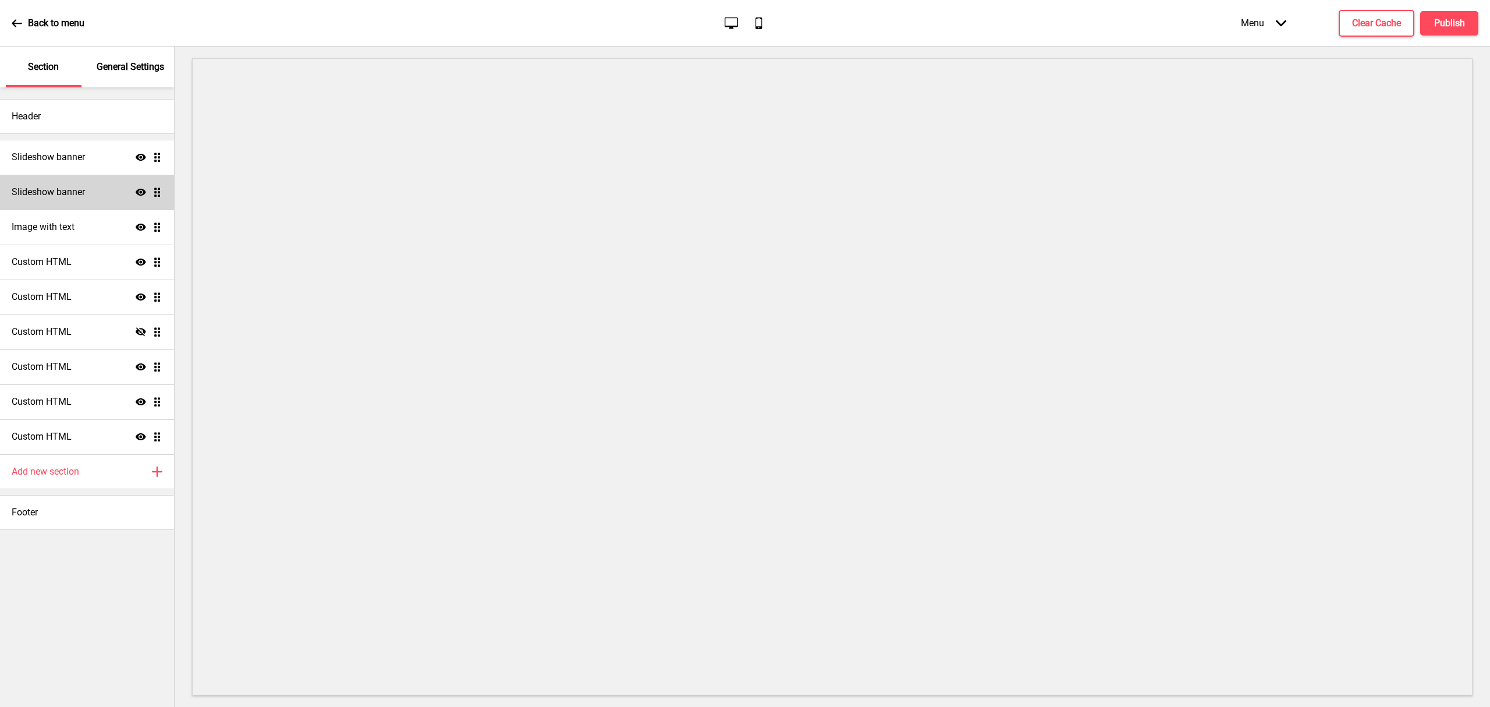
click at [69, 196] on h4 "Slideshow banner" at bounding box center [48, 192] width 73 height 13
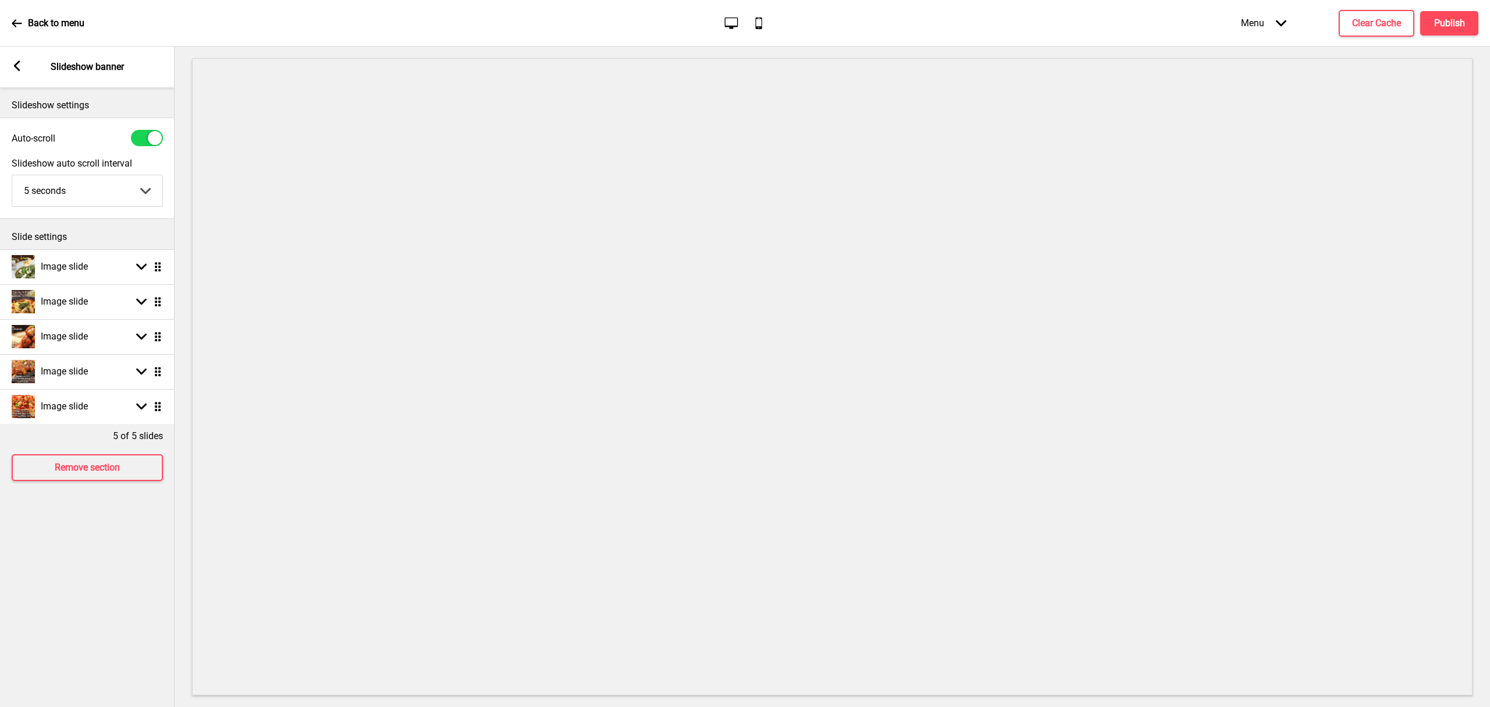
click at [140, 187] on select "5 seconds 6 seconds 7 seconds 8 seconds 9 seconds 10 seconds" at bounding box center [87, 190] width 150 height 31
click at [110, 264] on div "Image slide Arrow down Drag" at bounding box center [87, 266] width 175 height 35
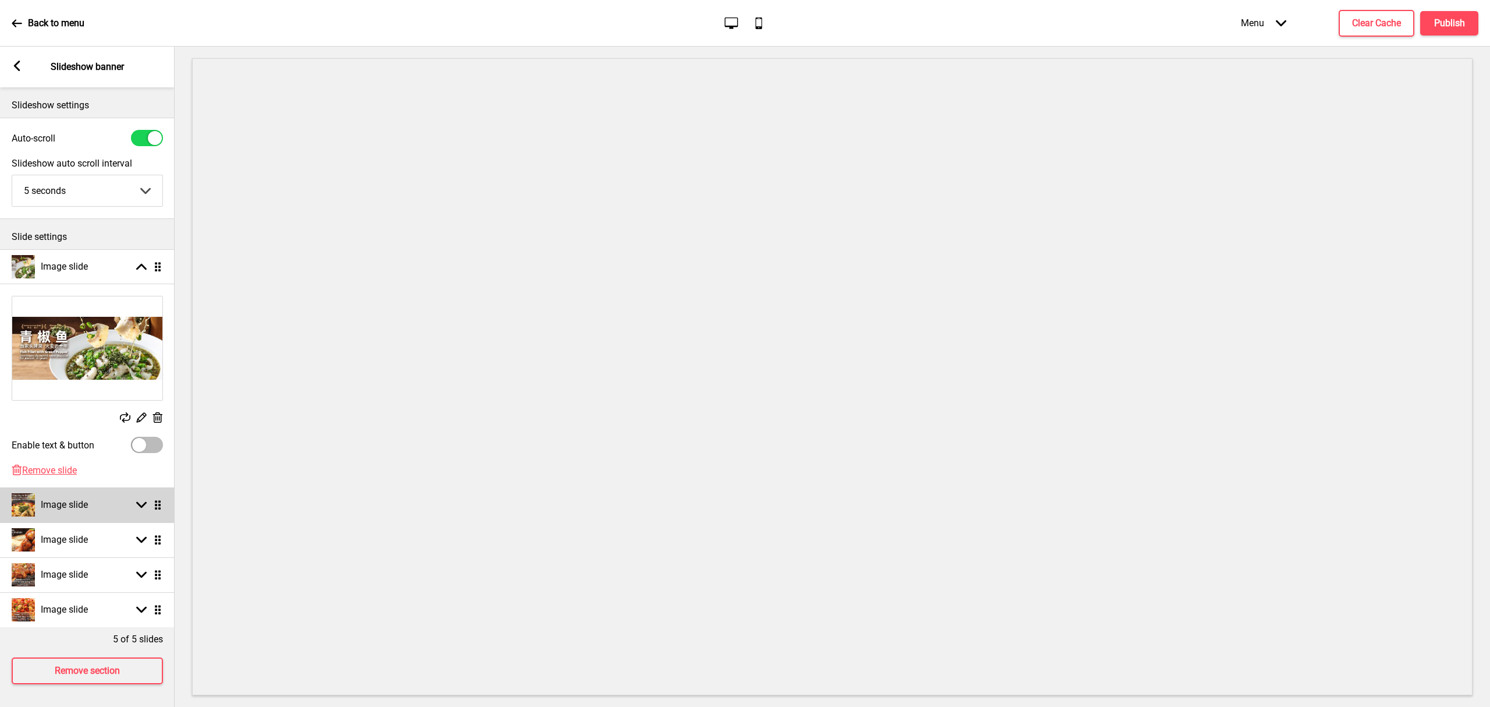
click at [133, 509] on div "Arrow down Drag" at bounding box center [146, 504] width 33 height 10
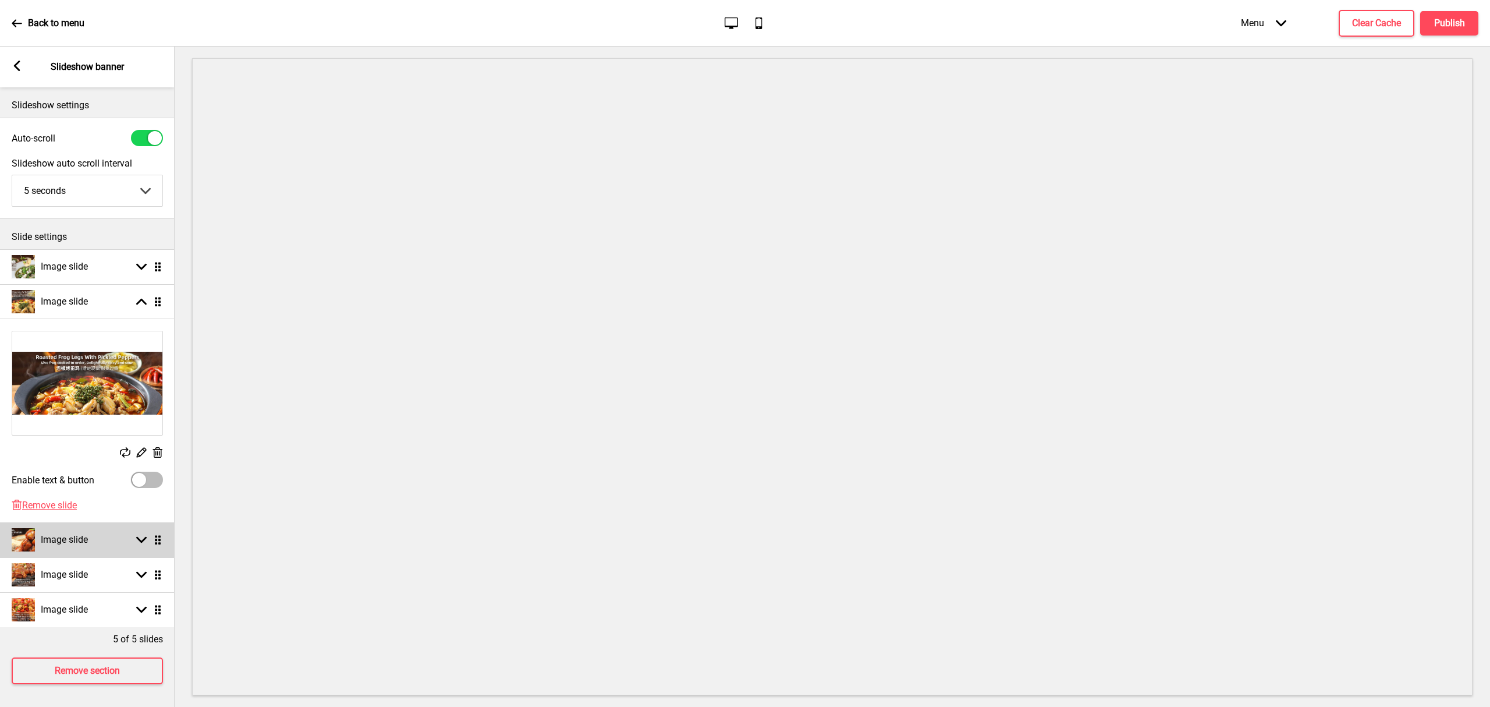
click at [142, 543] on icon at bounding box center [141, 540] width 10 height 6
select select "right"
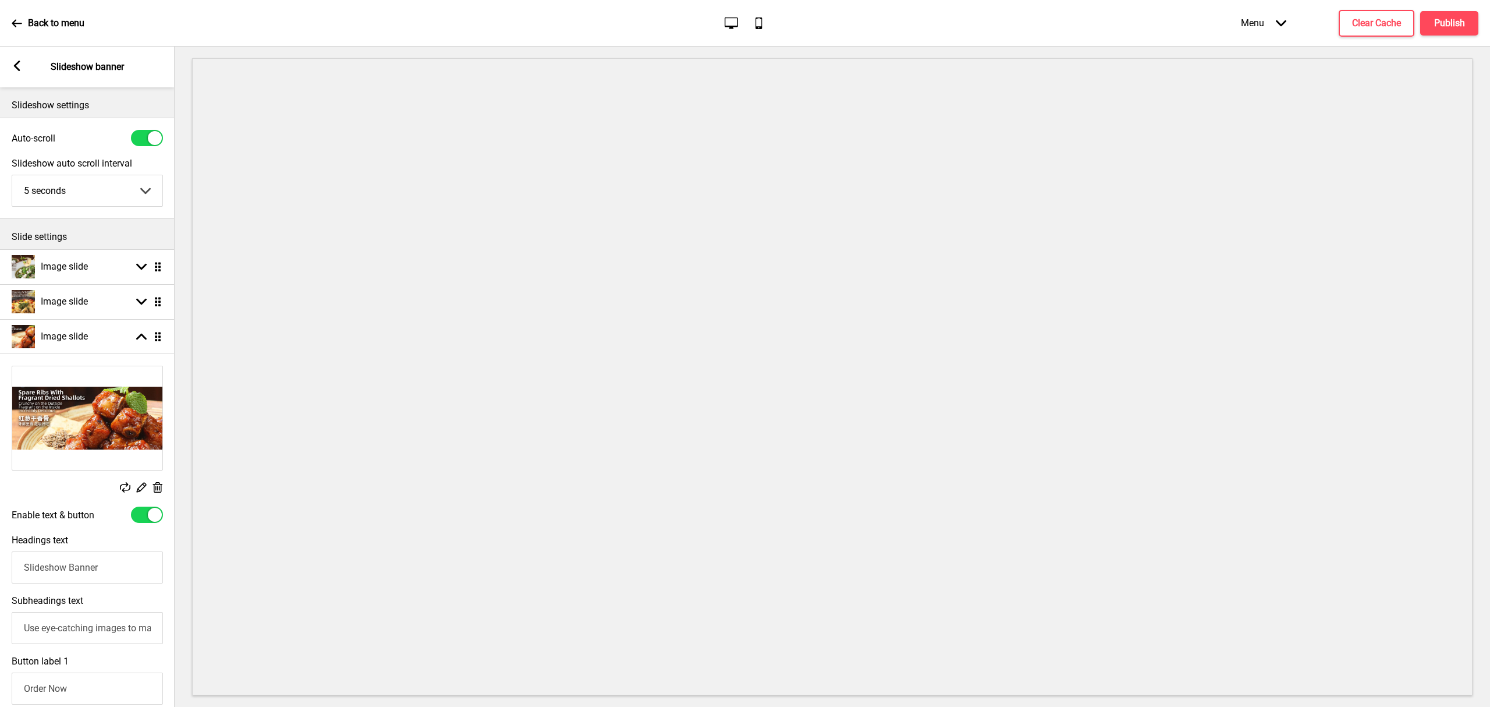
click at [143, 518] on div at bounding box center [147, 514] width 32 height 16
checkbox input "false"
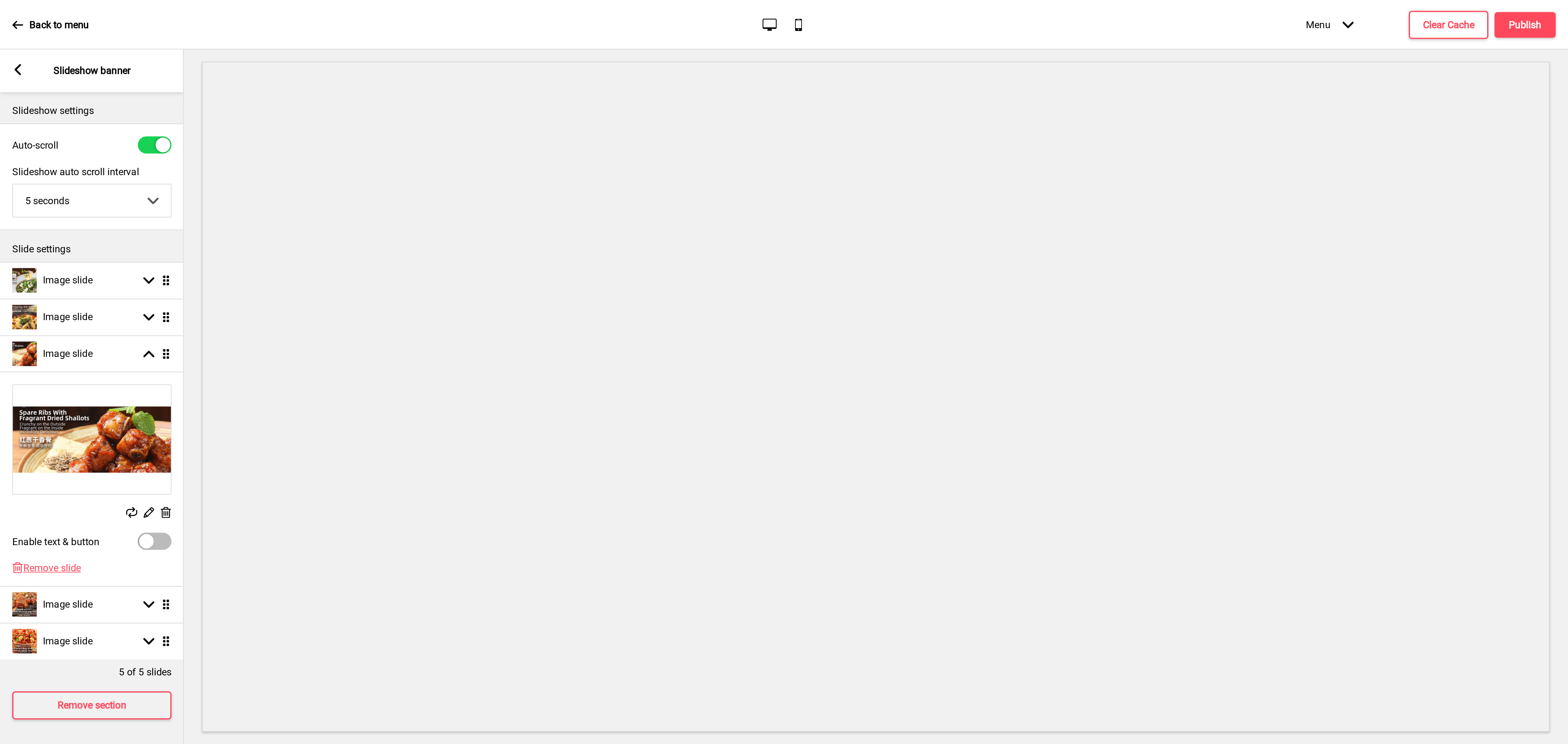
scroll to position [7, 0]
click at [95, 399] on div "Arrow down" at bounding box center [99, 403] width 7 height 7
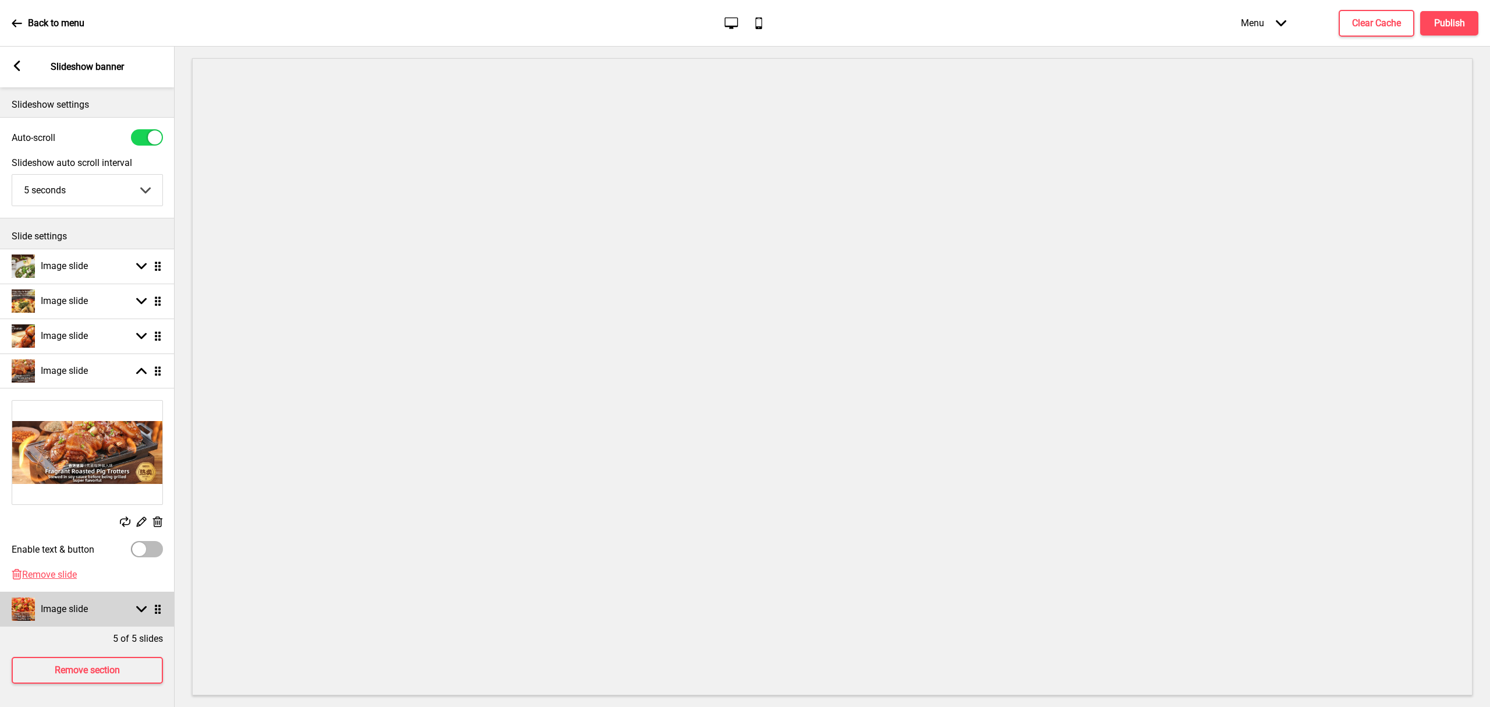
click at [140, 604] on div "Image slide Arrow down Drag" at bounding box center [87, 608] width 175 height 35
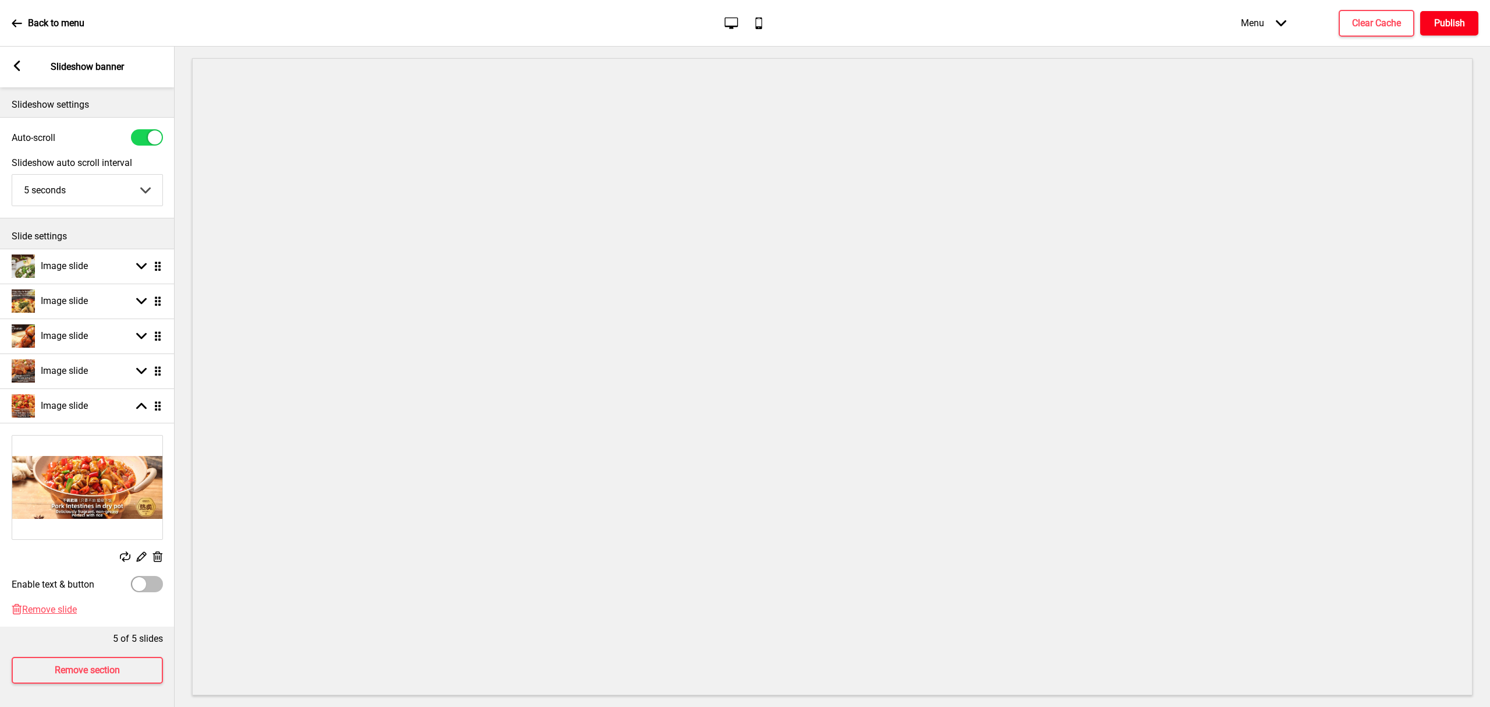
click at [1444, 24] on h4 "Publish" at bounding box center [1449, 23] width 31 height 13
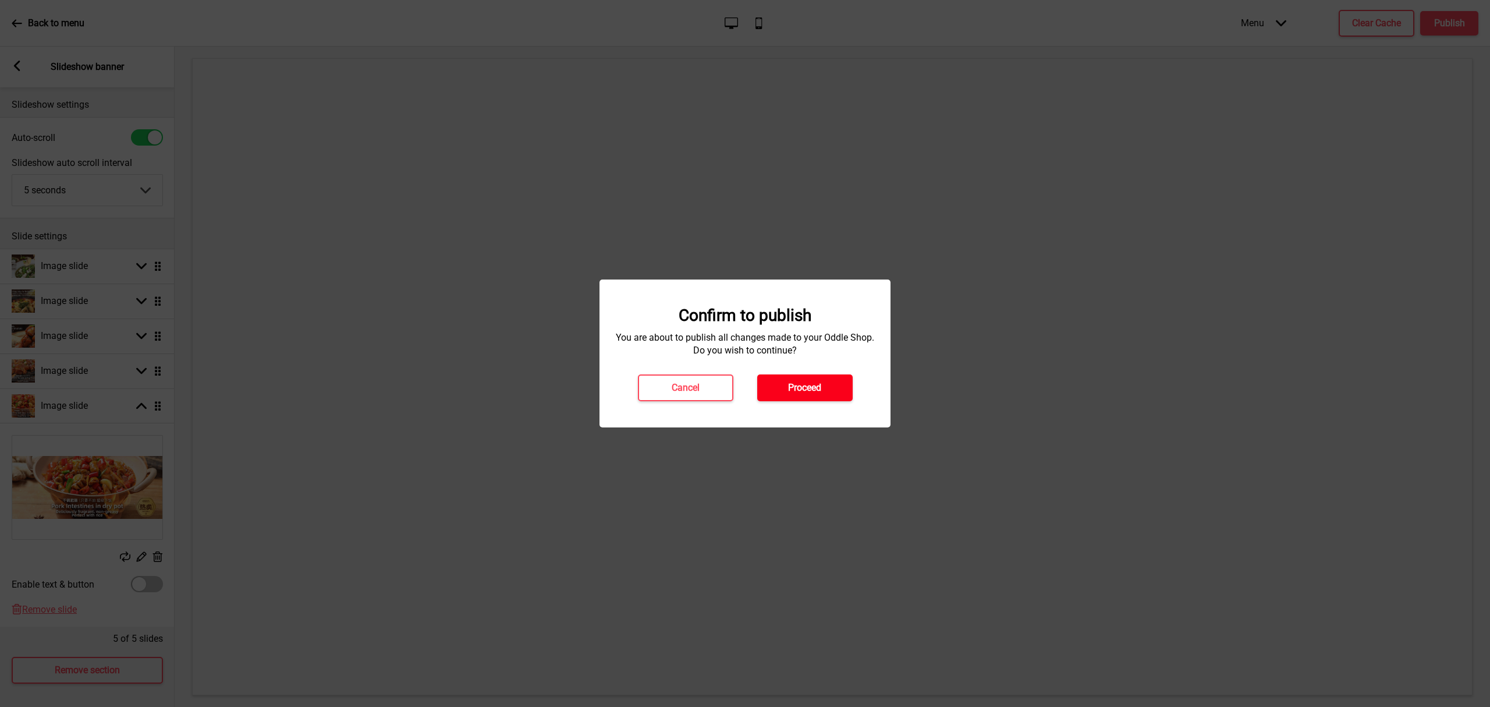
click at [784, 392] on button "Proceed" at bounding box center [804, 387] width 95 height 27
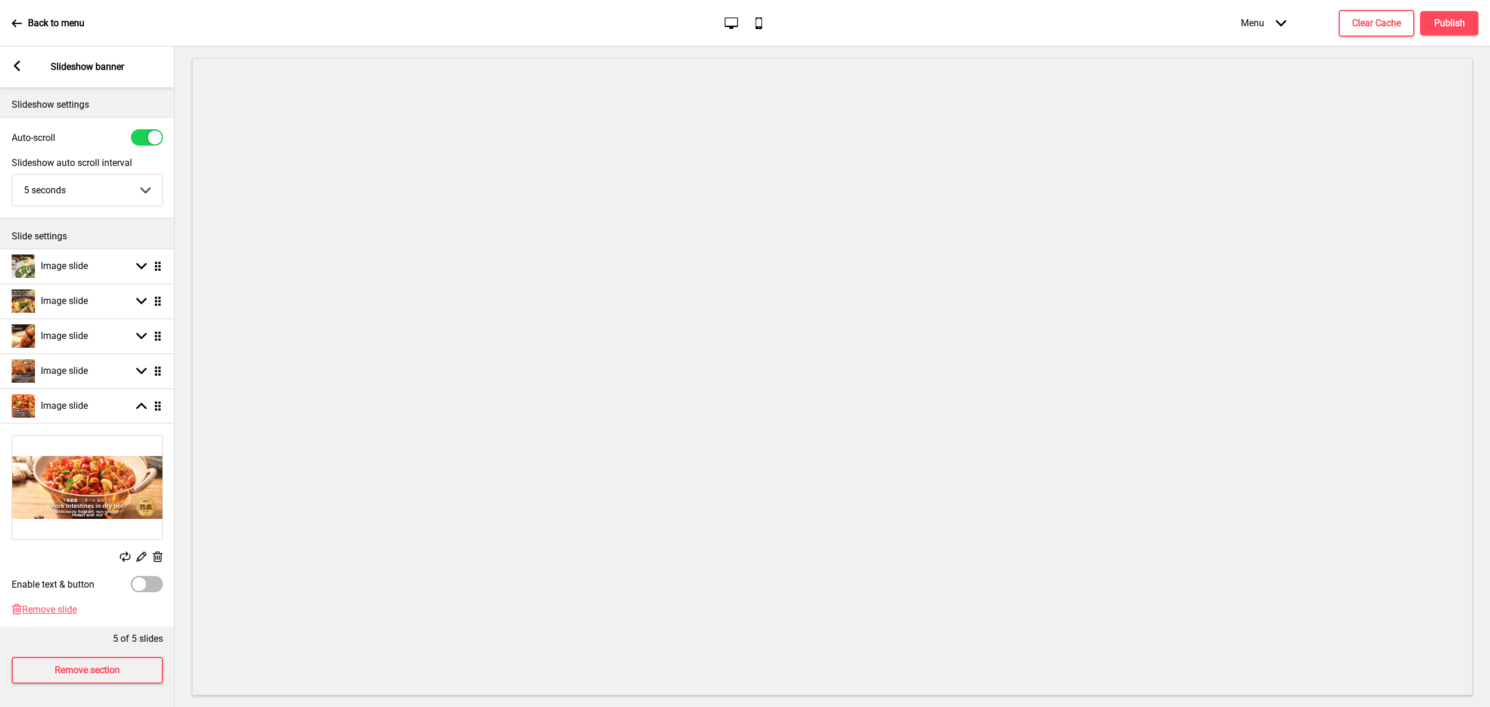
click at [16, 62] on rect at bounding box center [17, 66] width 10 height 10
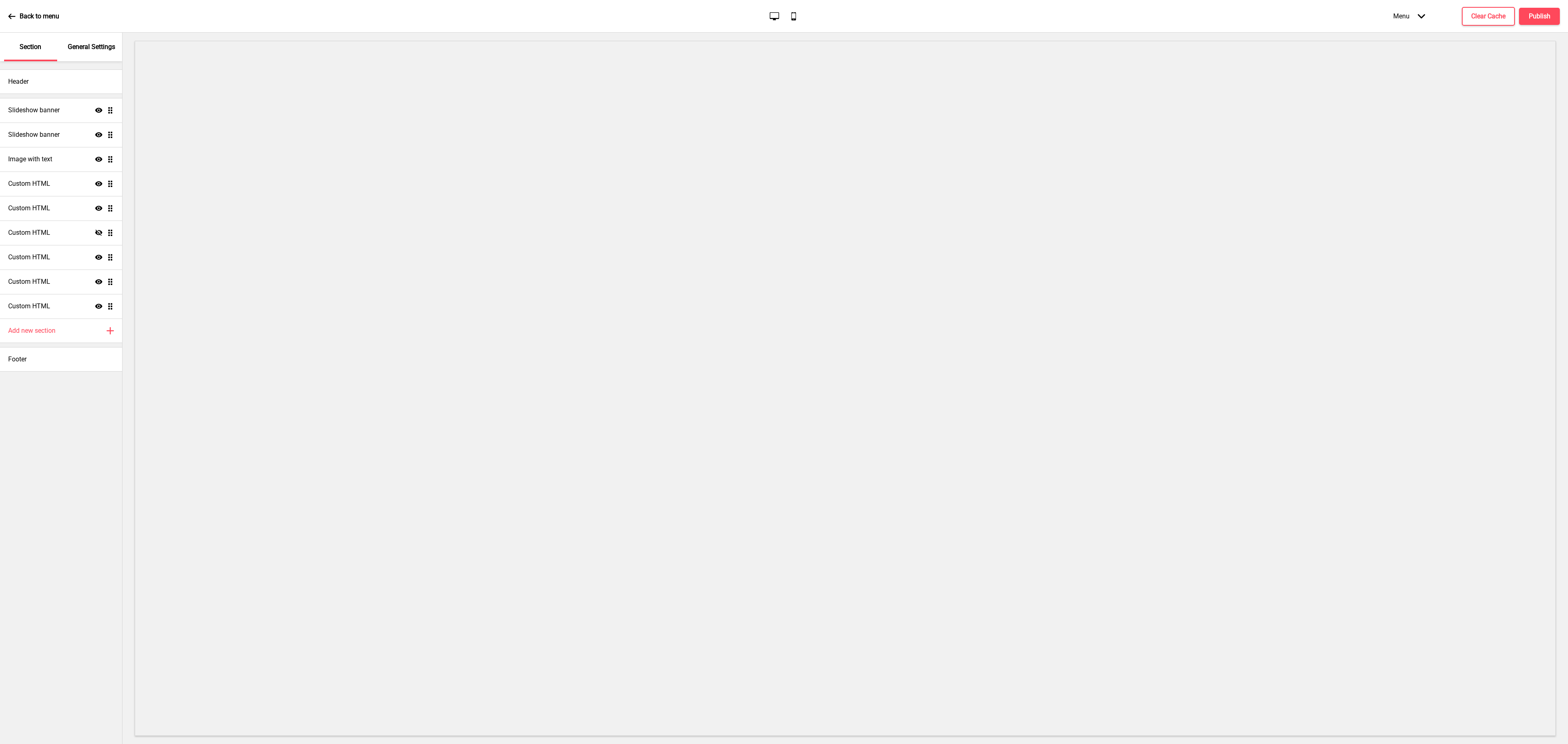
click at [1176, 15] on icon at bounding box center [1421, 16] width 7 height 4
click at [25, 17] on p "Back to menu" at bounding box center [39, 16] width 39 height 9
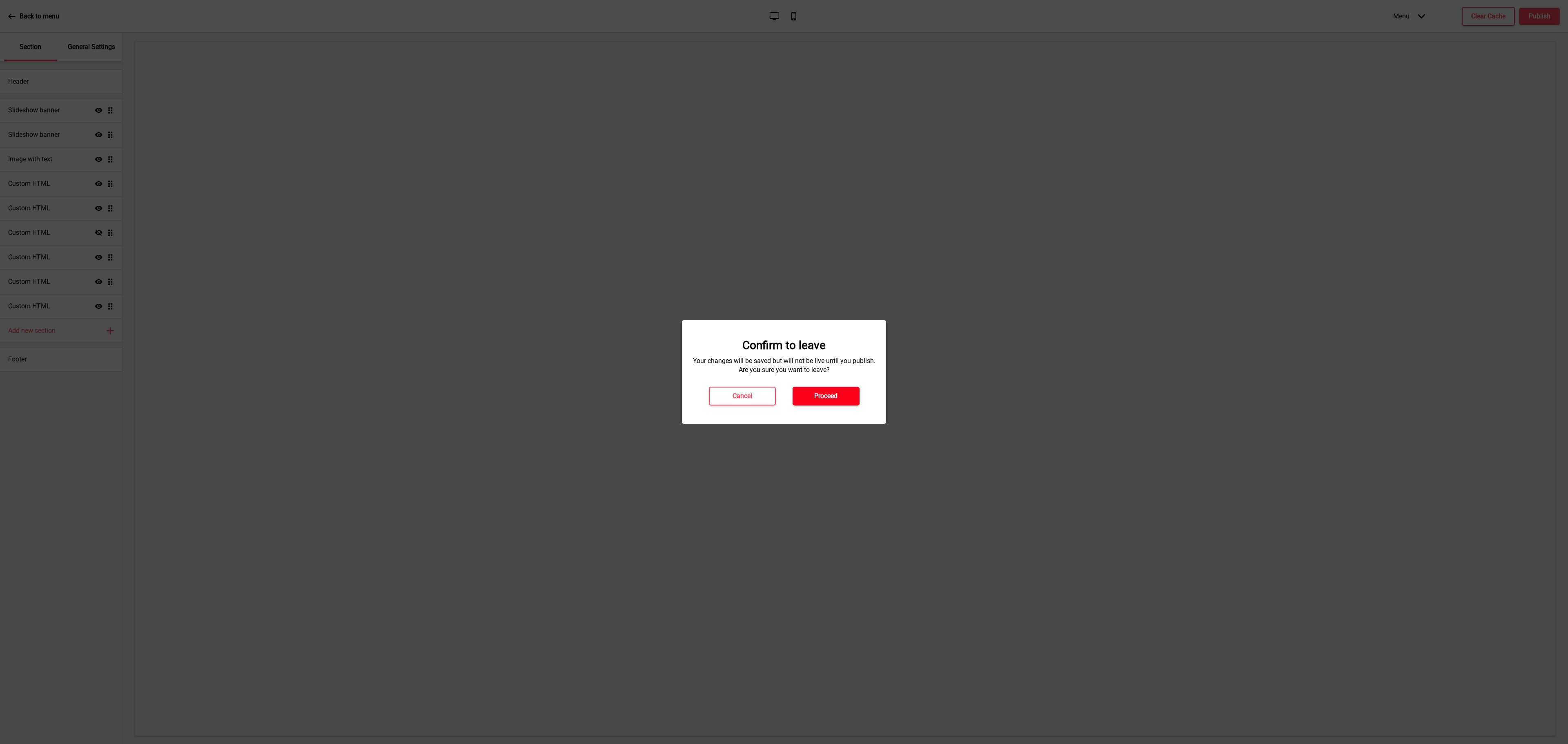
click at [834, 397] on h4 "Proceed" at bounding box center [826, 395] width 23 height 9
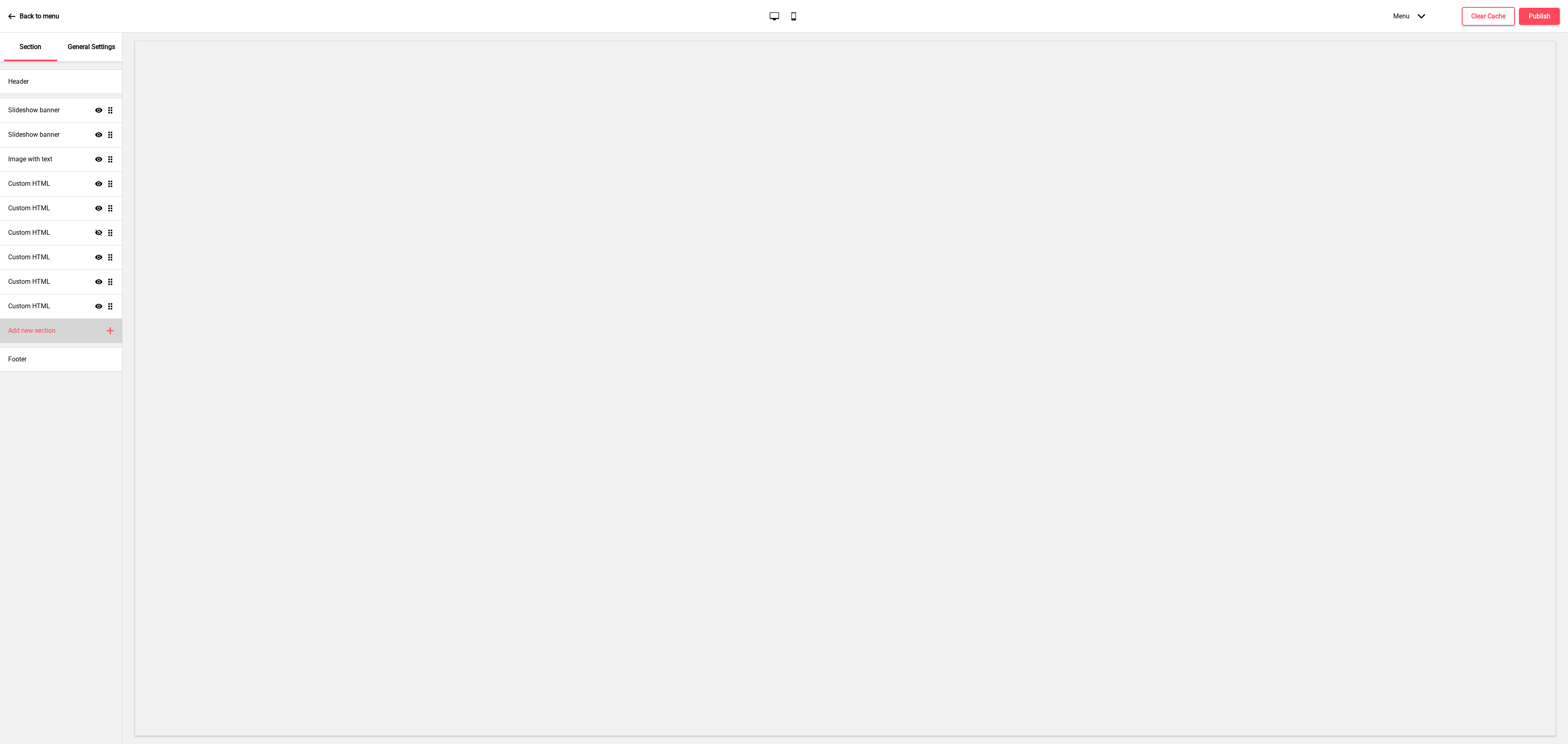
click at [55, 331] on h4 "Add new section" at bounding box center [32, 330] width 48 height 9
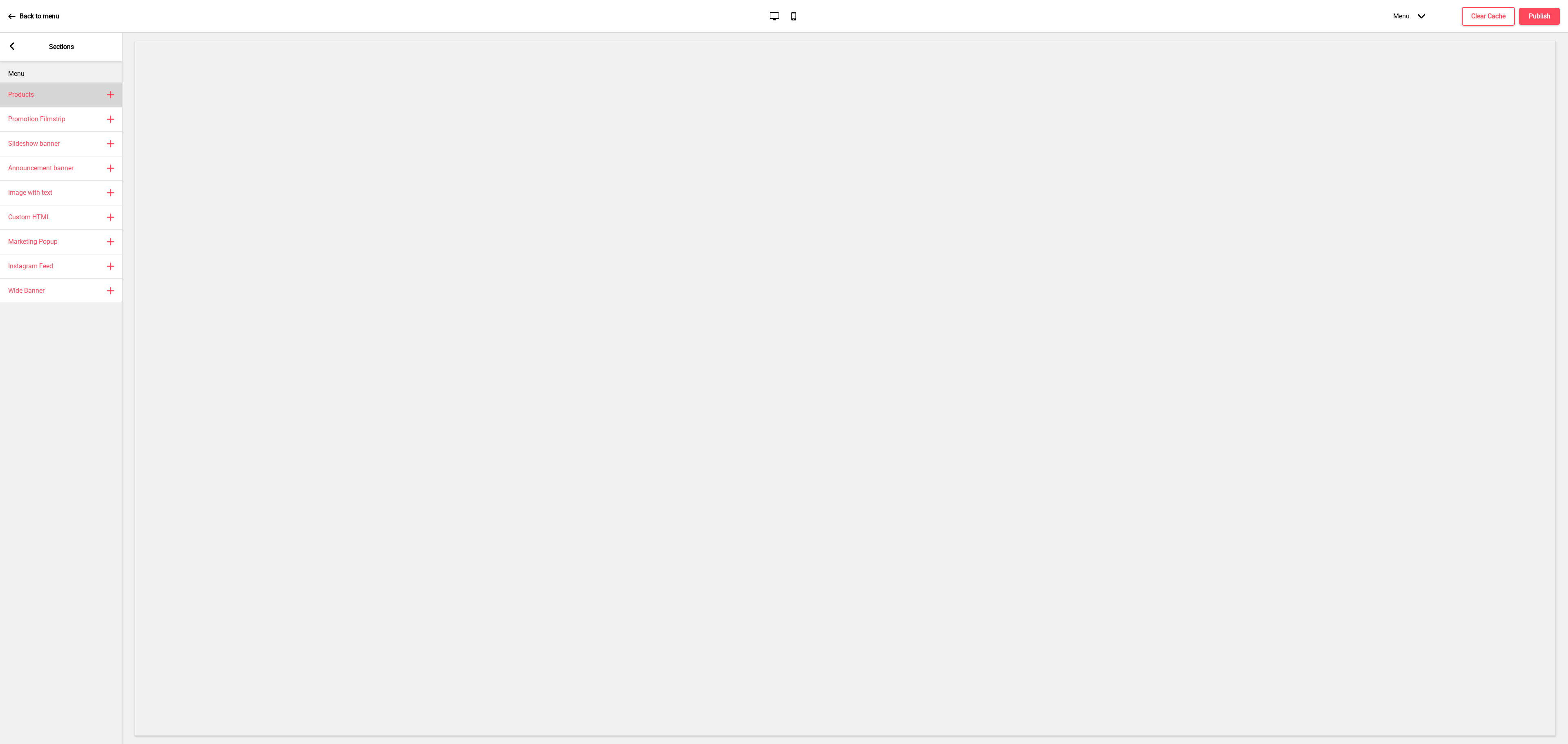
click at [51, 96] on div "Products Plus" at bounding box center [61, 95] width 123 height 25
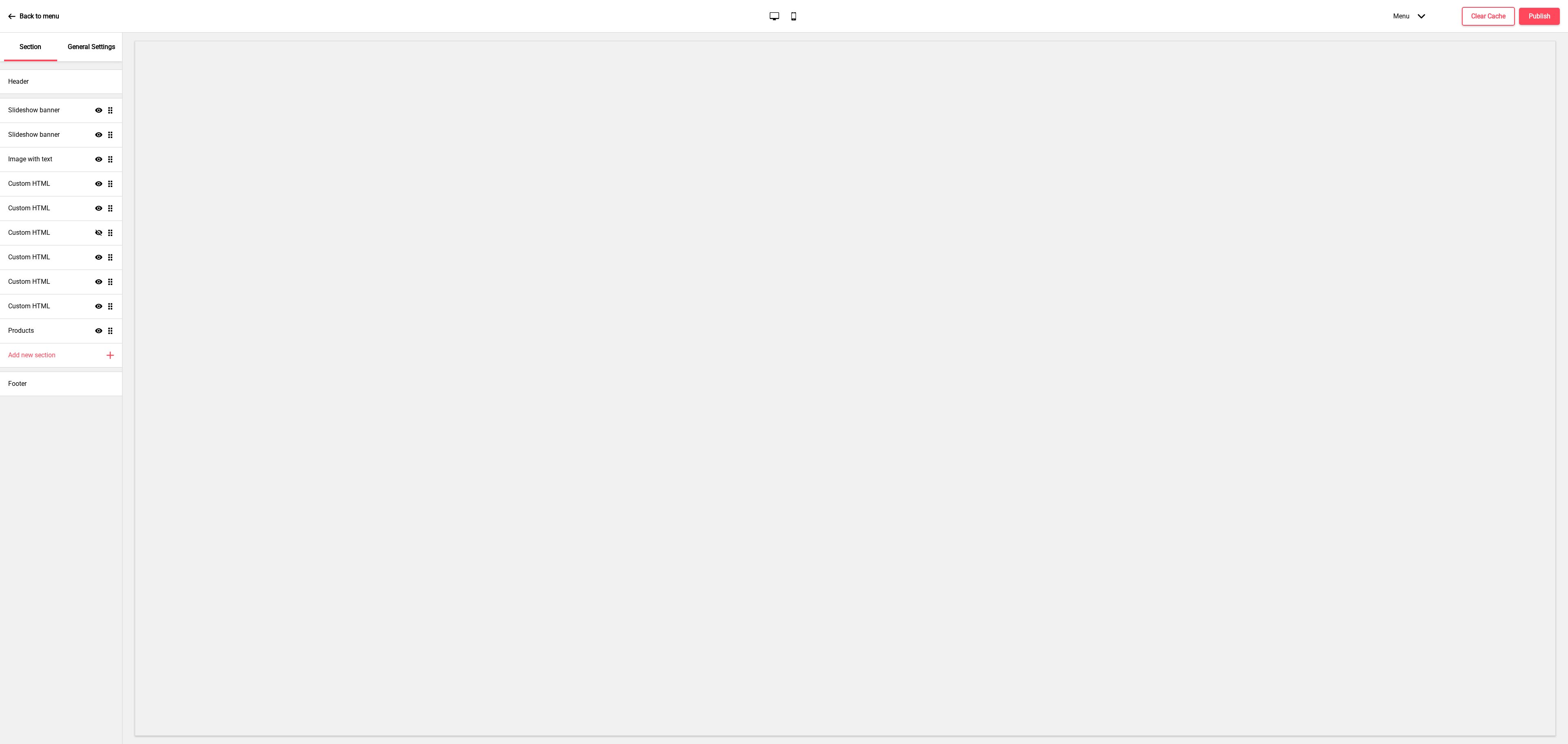
select select "list"
select select "side"
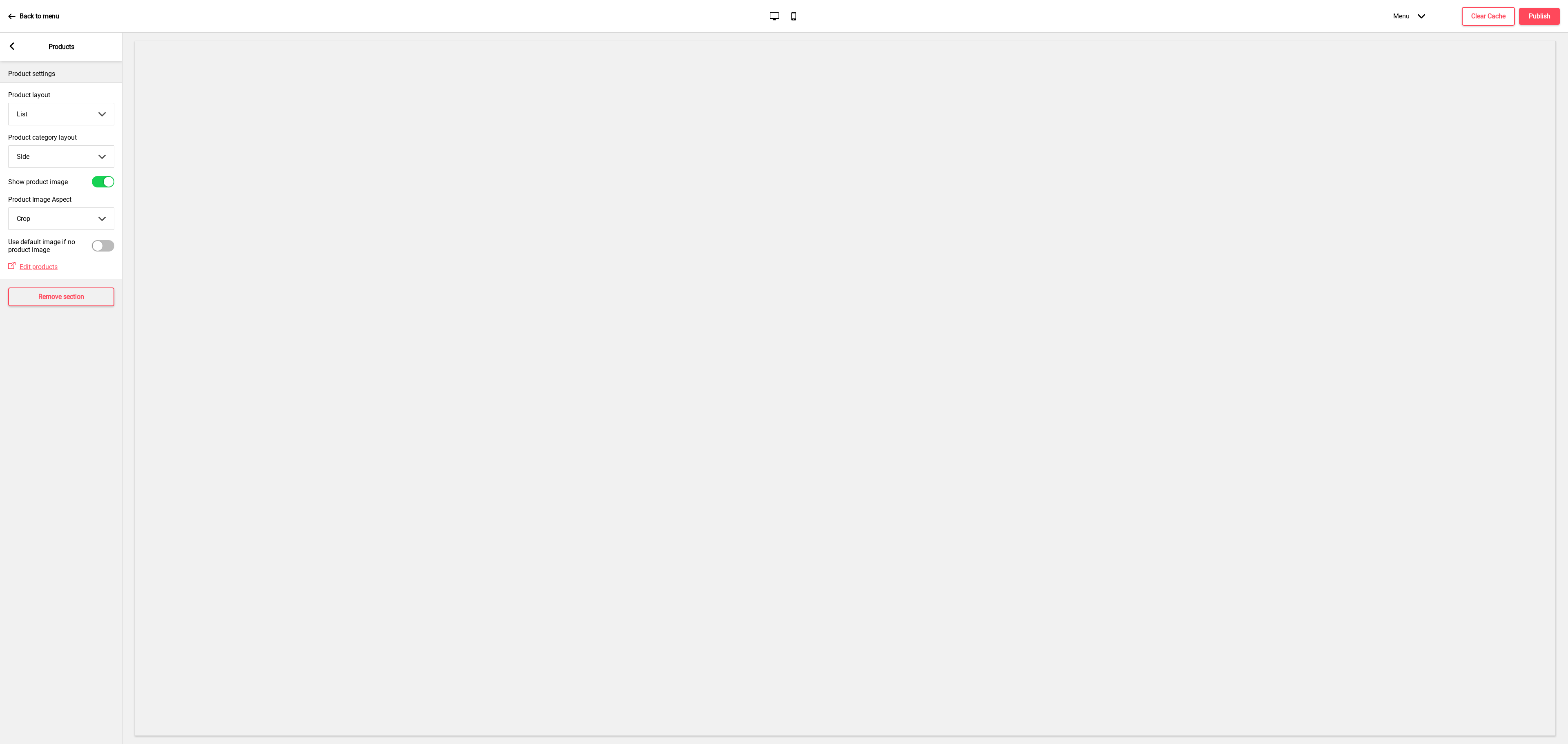
click at [7, 50] on div "Arrow left Products" at bounding box center [61, 47] width 123 height 29
click at [18, 43] on div "Arrow left Products" at bounding box center [61, 47] width 123 height 29
click at [9, 43] on rect at bounding box center [12, 46] width 7 height 7
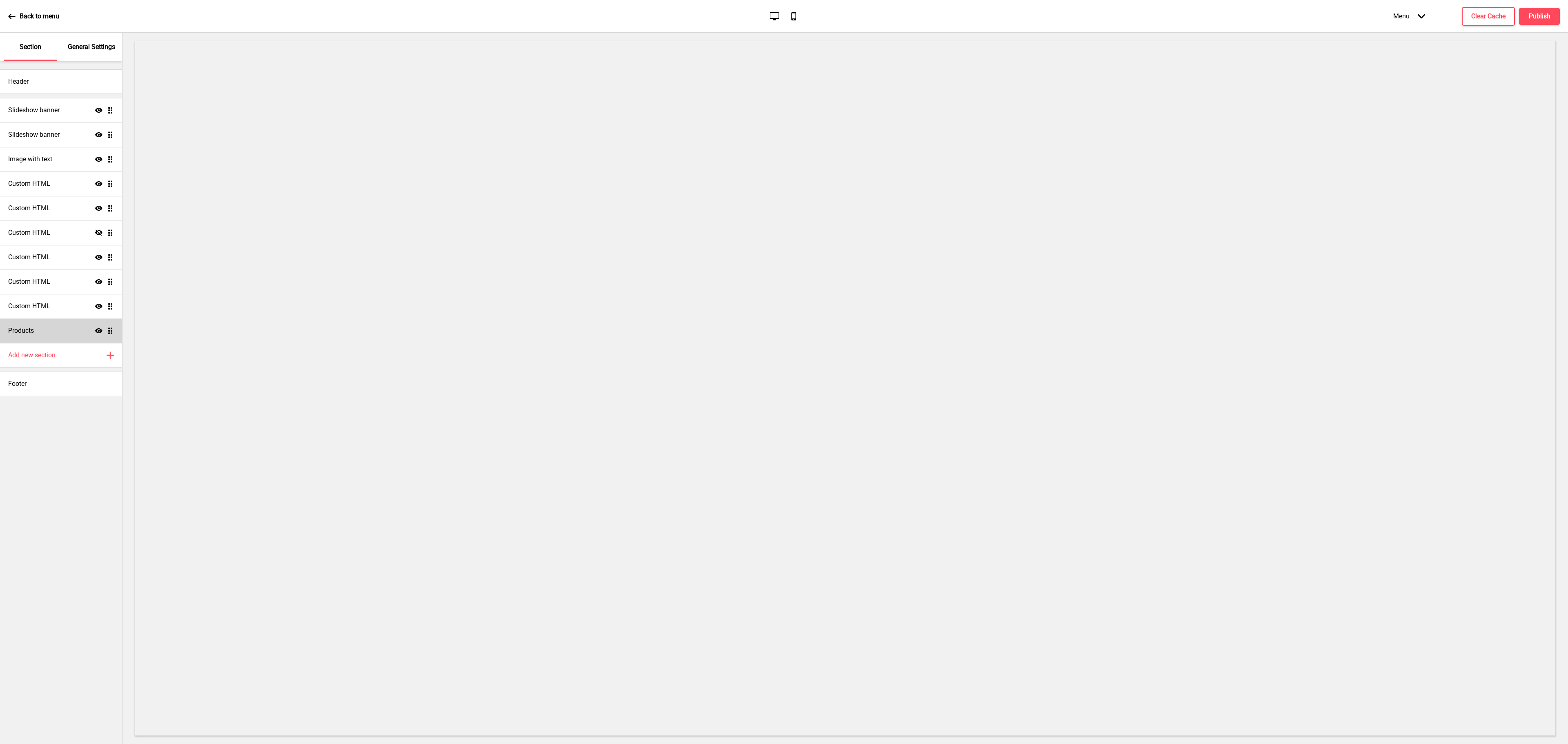
click at [100, 332] on icon at bounding box center [99, 330] width 7 height 5
click at [59, 283] on div "Custom HTML Show Drag" at bounding box center [61, 281] width 122 height 25
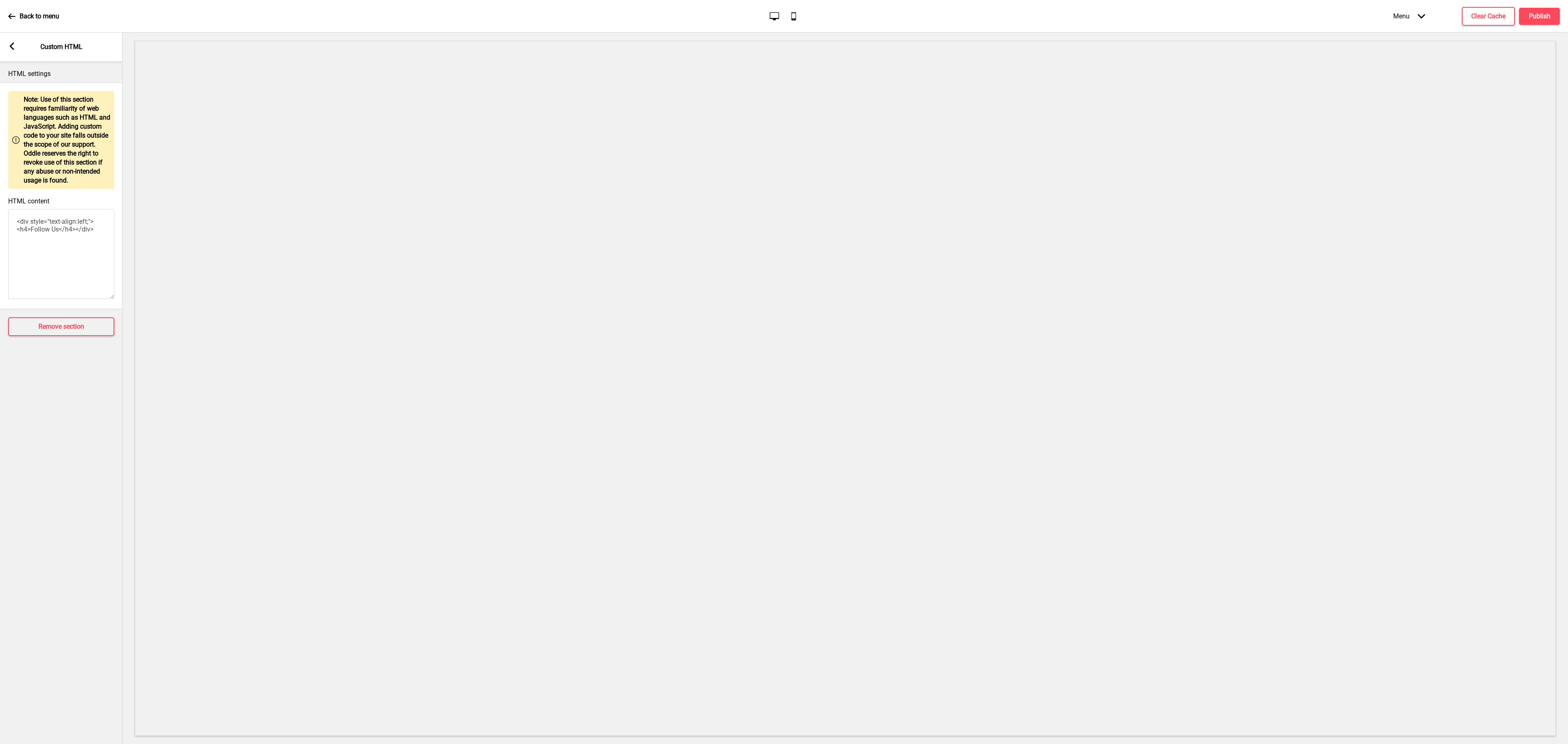
drag, startPoint x: 11, startPoint y: 41, endPoint x: 14, endPoint y: 48, distance: 7.6
click at [14, 41] on div "Arrow left Custom HTML" at bounding box center [61, 47] width 123 height 29
click at [15, 51] on div "Arrow left Custom HTML" at bounding box center [61, 47] width 123 height 29
click at [13, 48] on rect at bounding box center [12, 46] width 7 height 7
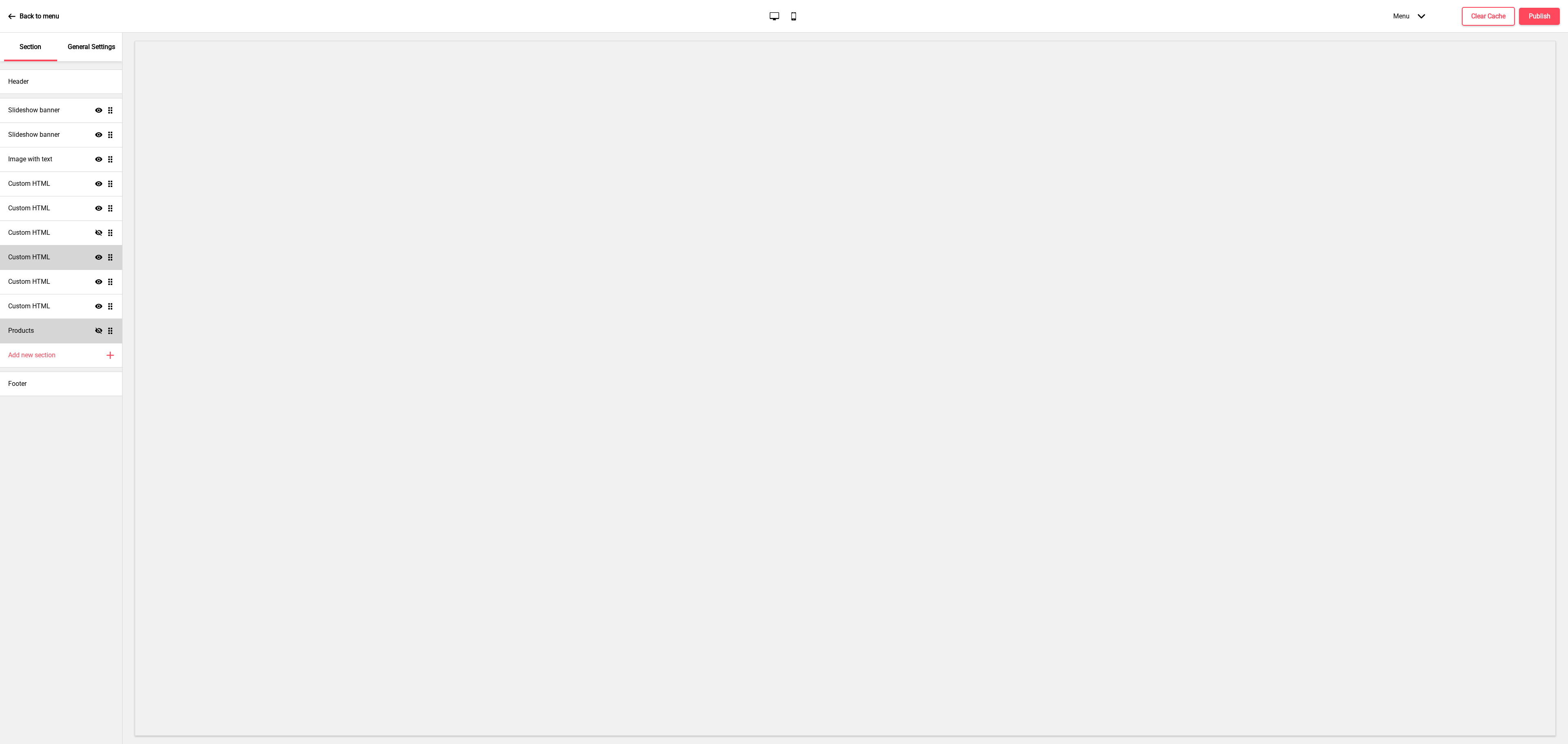
click at [66, 260] on div "Custom HTML Show Drag" at bounding box center [61, 257] width 122 height 25
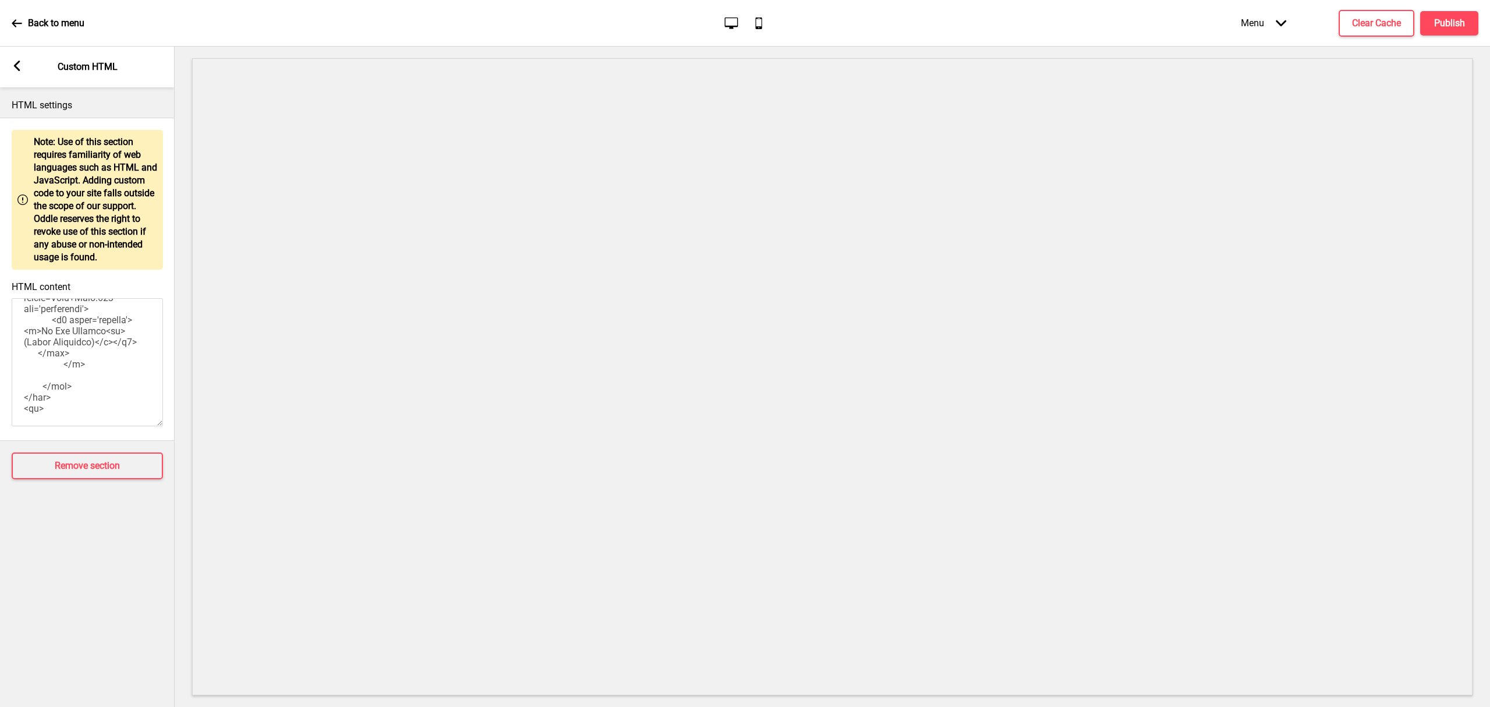
scroll to position [1716, 0]
drag, startPoint x: 111, startPoint y: 368, endPoint x: 38, endPoint y: 319, distance: 88.0
click at [38, 319] on textarea "HTML content" at bounding box center [87, 362] width 151 height 128
paste textarea "ucarecdn.com/9c6b8e23-8b1b-4418-9950-a2326d3979ab/"
type textarea "<style> .__container { max-width: 1200px; margin: 0 auto; text-align: center; }…"
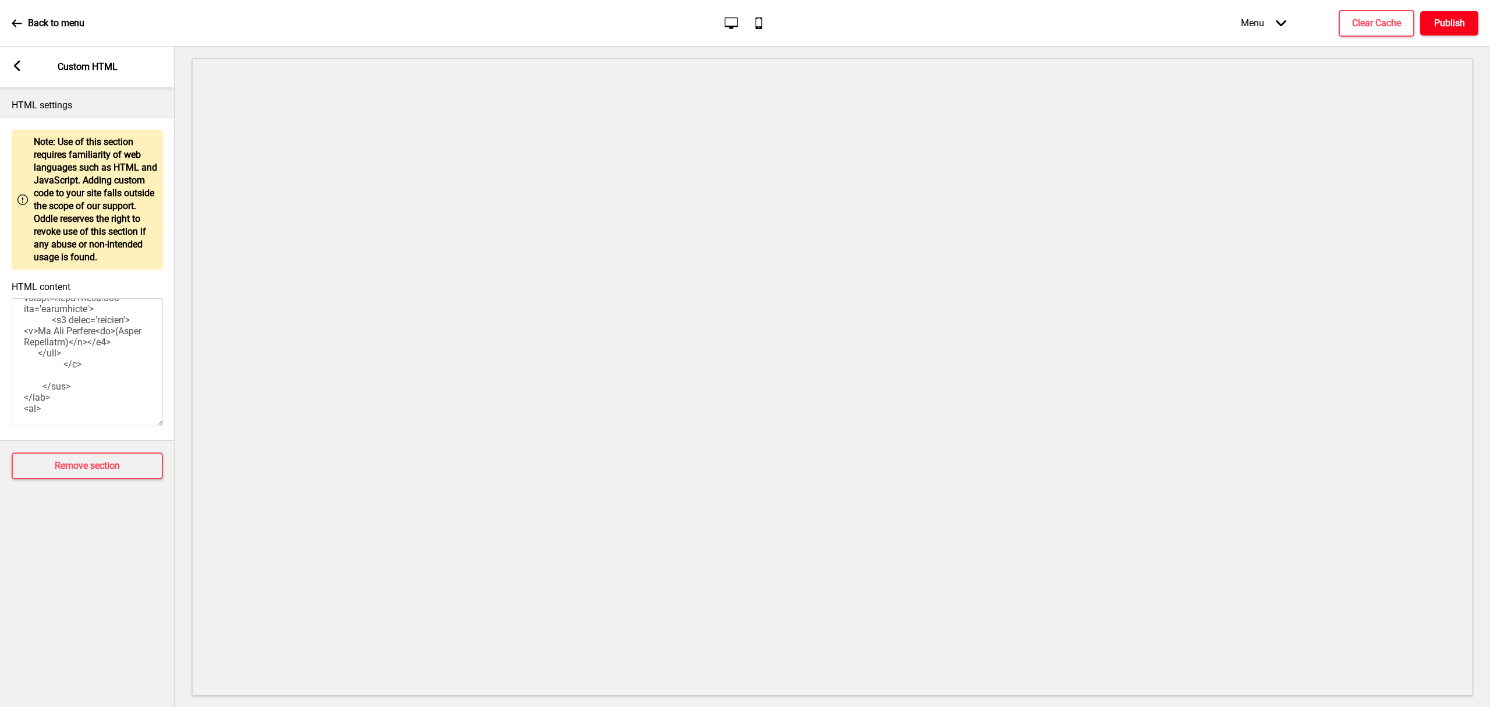
click at [1446, 24] on h4 "Publish" at bounding box center [1449, 23] width 31 height 13
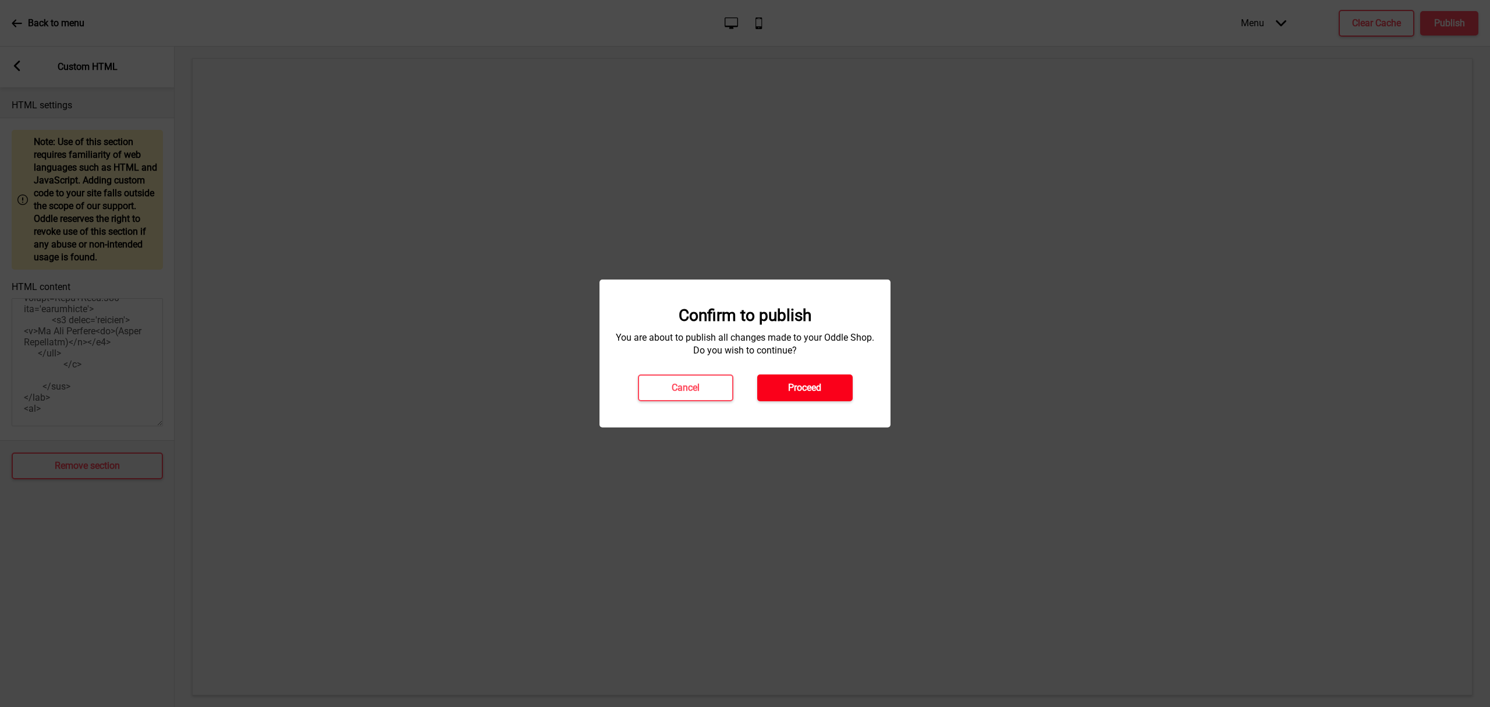
click at [817, 385] on h4 "Proceed" at bounding box center [804, 387] width 33 height 13
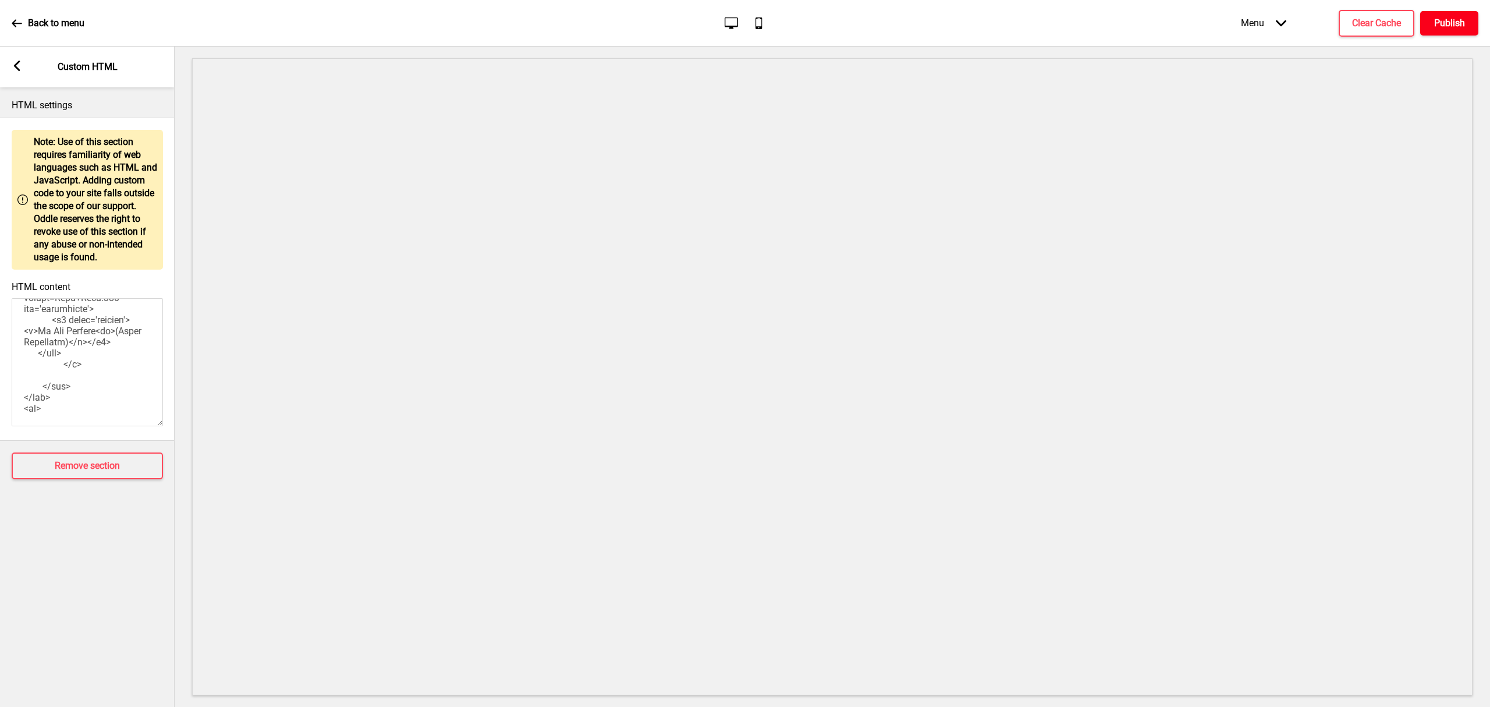
scroll to position [1691, 0]
drag, startPoint x: 87, startPoint y: 366, endPoint x: 38, endPoint y: 341, distance: 55.7
click at [38, 341] on textarea "HTML content" at bounding box center [87, 362] width 151 height 128
click at [1438, 17] on h4 "Publish" at bounding box center [1449, 23] width 31 height 13
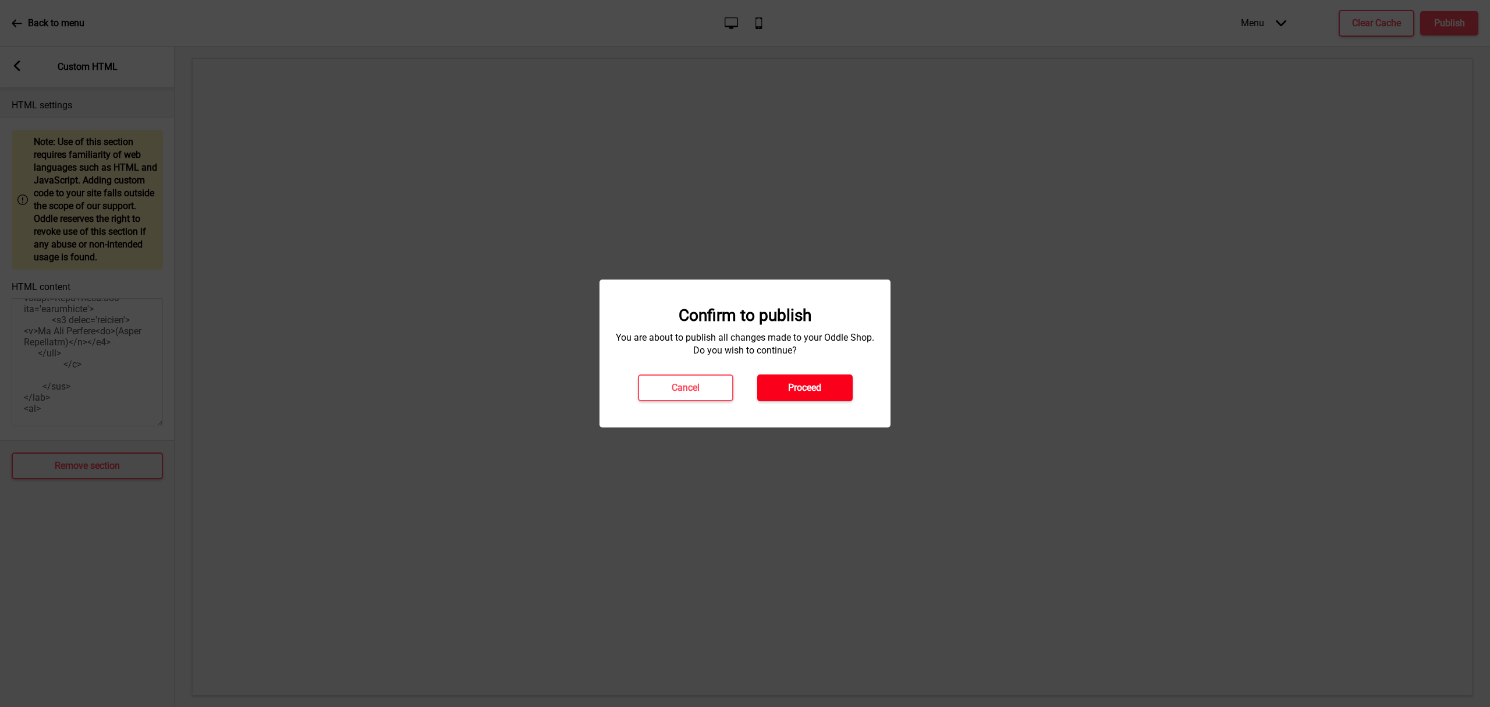
click at [823, 377] on button "Proceed" at bounding box center [804, 387] width 95 height 27
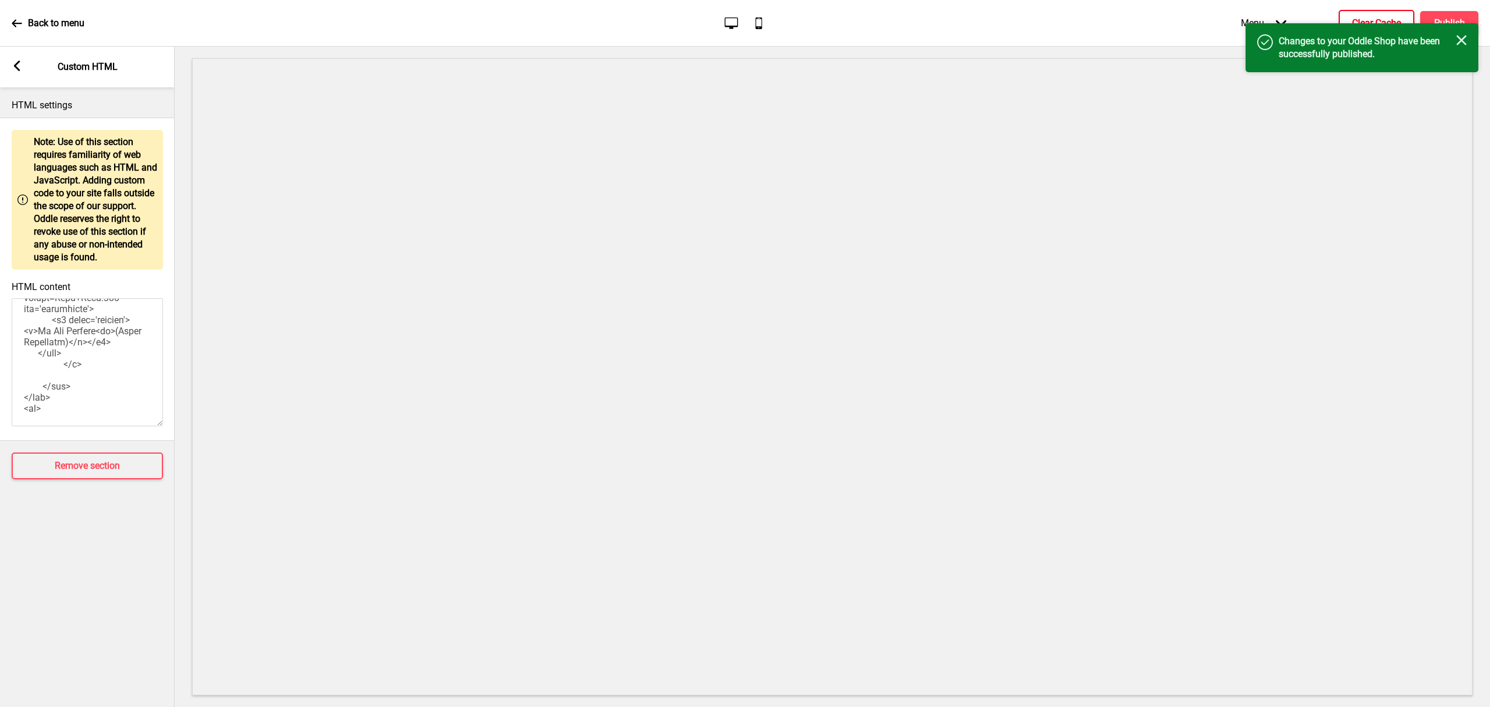
click at [1376, 22] on h4 "Clear Cache" at bounding box center [1376, 23] width 49 height 13
click at [1434, 20] on h4 "Publish" at bounding box center [1449, 23] width 31 height 13
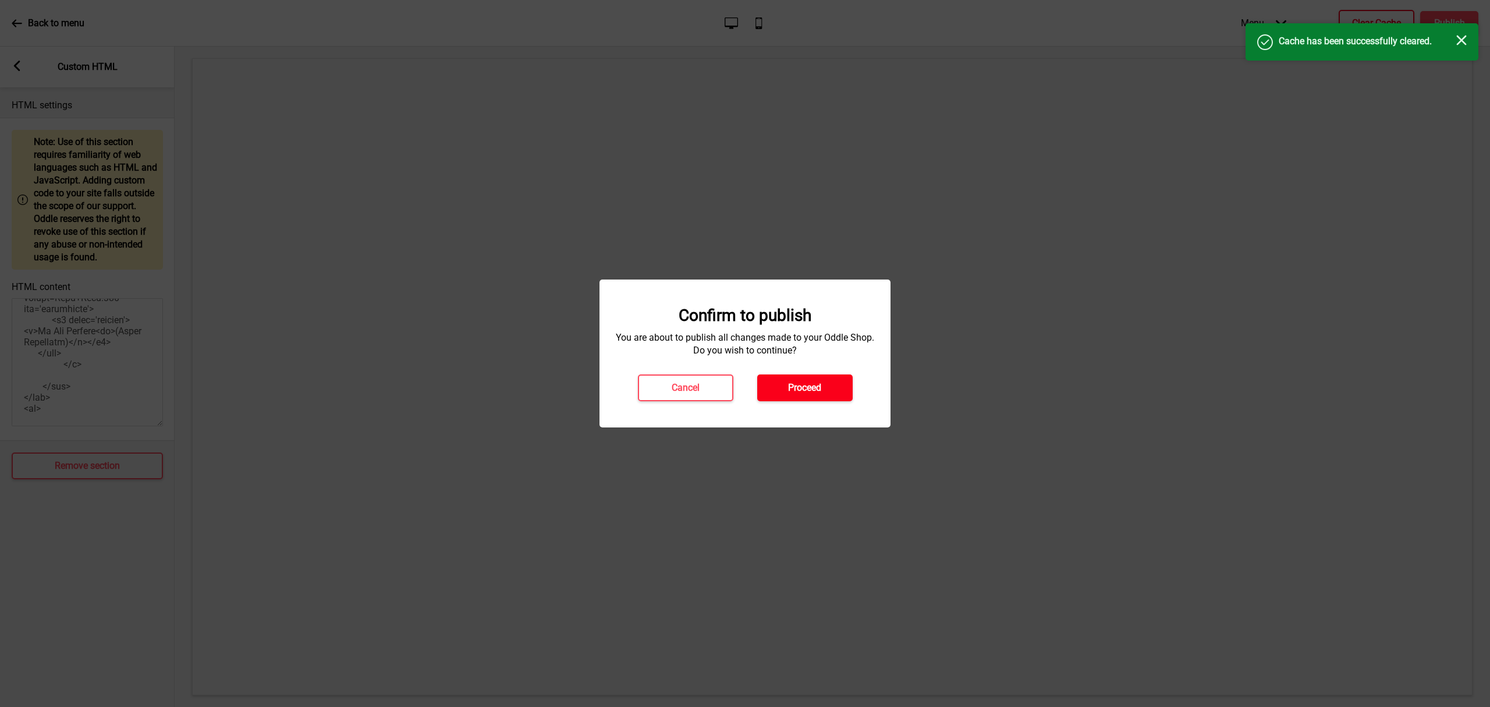
click at [823, 377] on button "Proceed" at bounding box center [804, 387] width 95 height 27
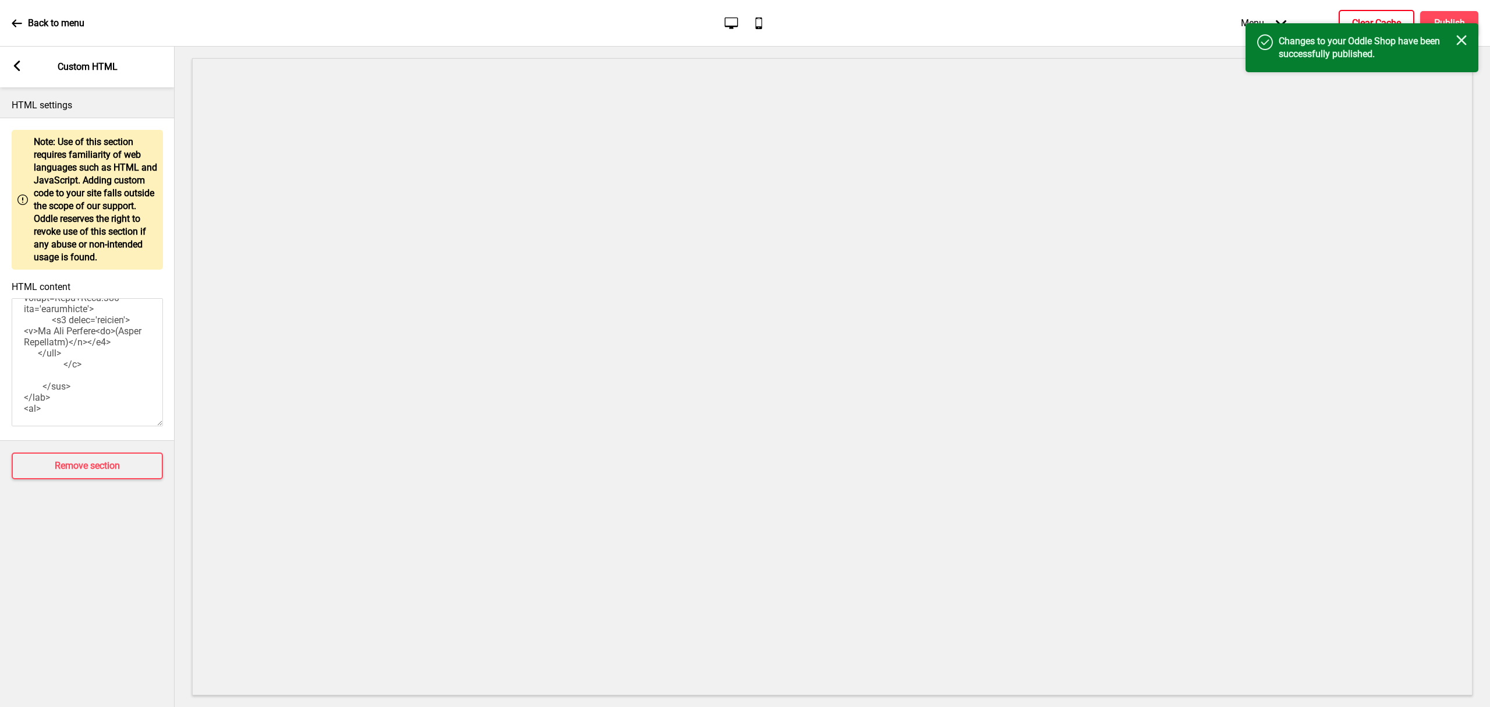
click at [22, 24] on div "Back to menu" at bounding box center [48, 23] width 73 height 31
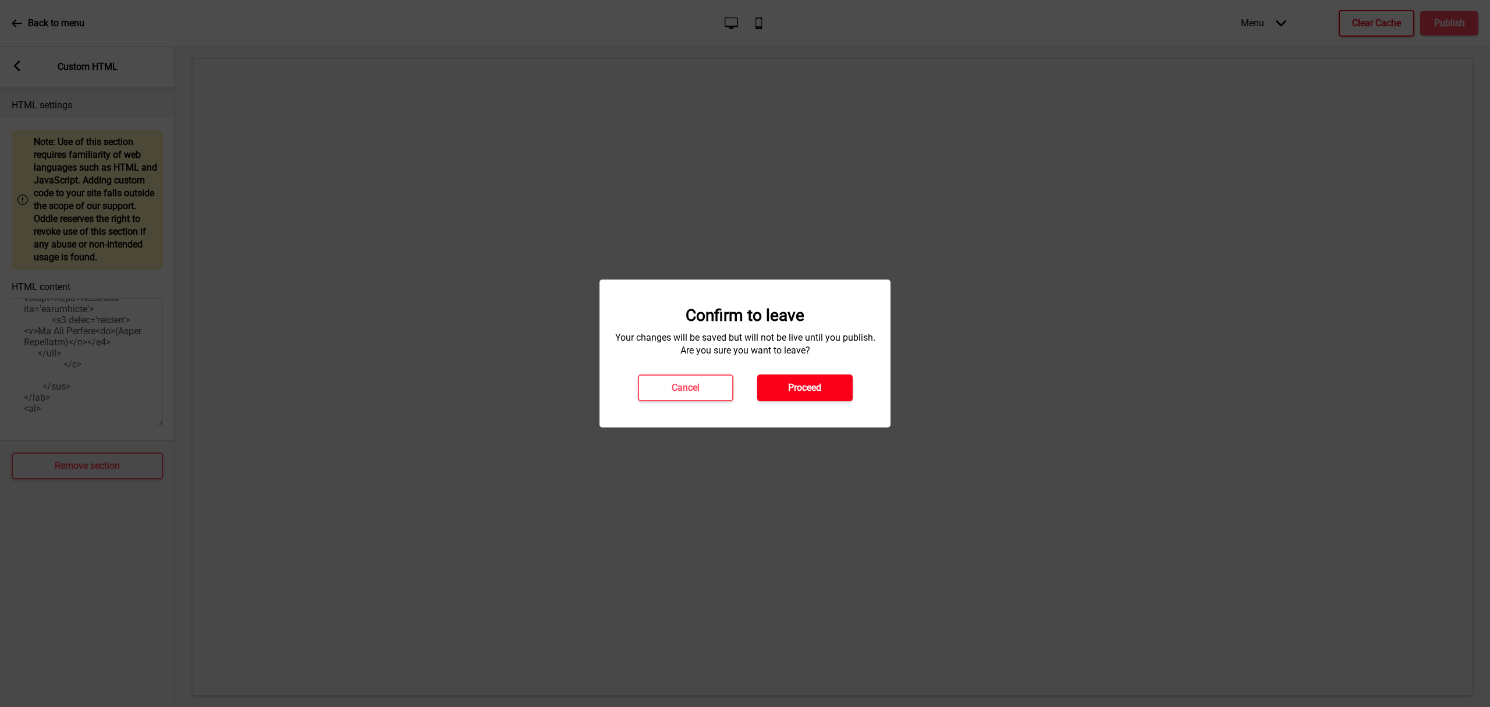
click at [809, 387] on h4 "Proceed" at bounding box center [804, 387] width 33 height 13
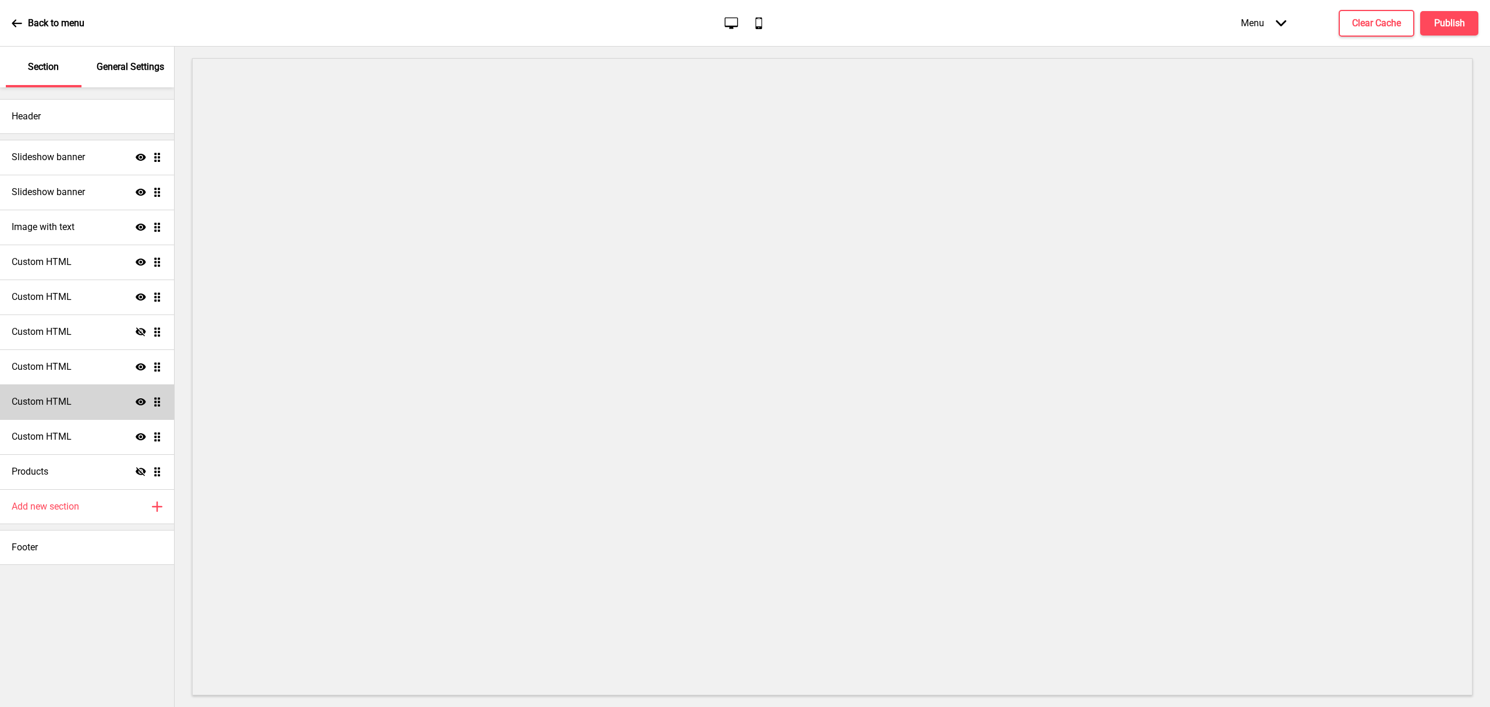
click at [70, 410] on div "Custom HTML Show Drag" at bounding box center [87, 401] width 174 height 35
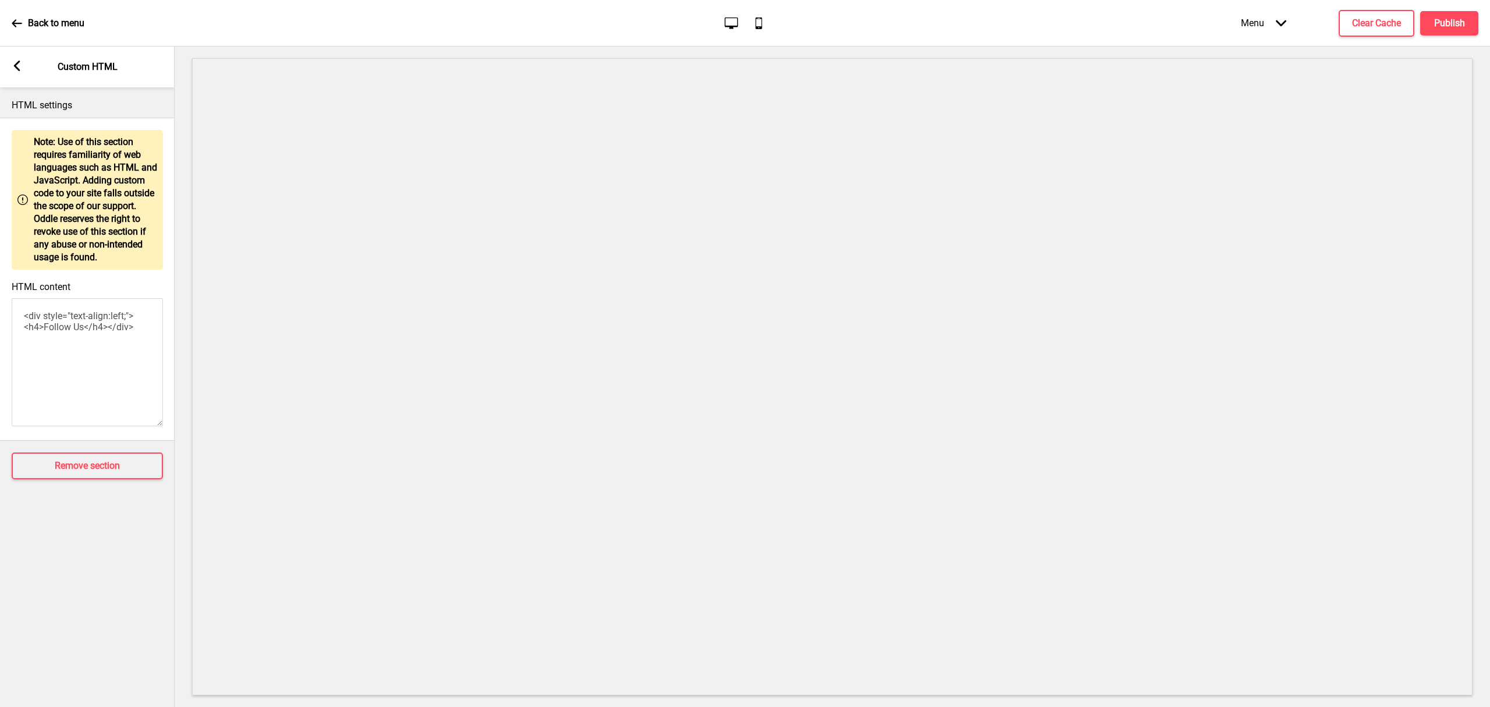
click at [17, 59] on div "Arrow left Custom HTML" at bounding box center [87, 67] width 175 height 41
click at [16, 68] on g at bounding box center [17, 66] width 10 height 10
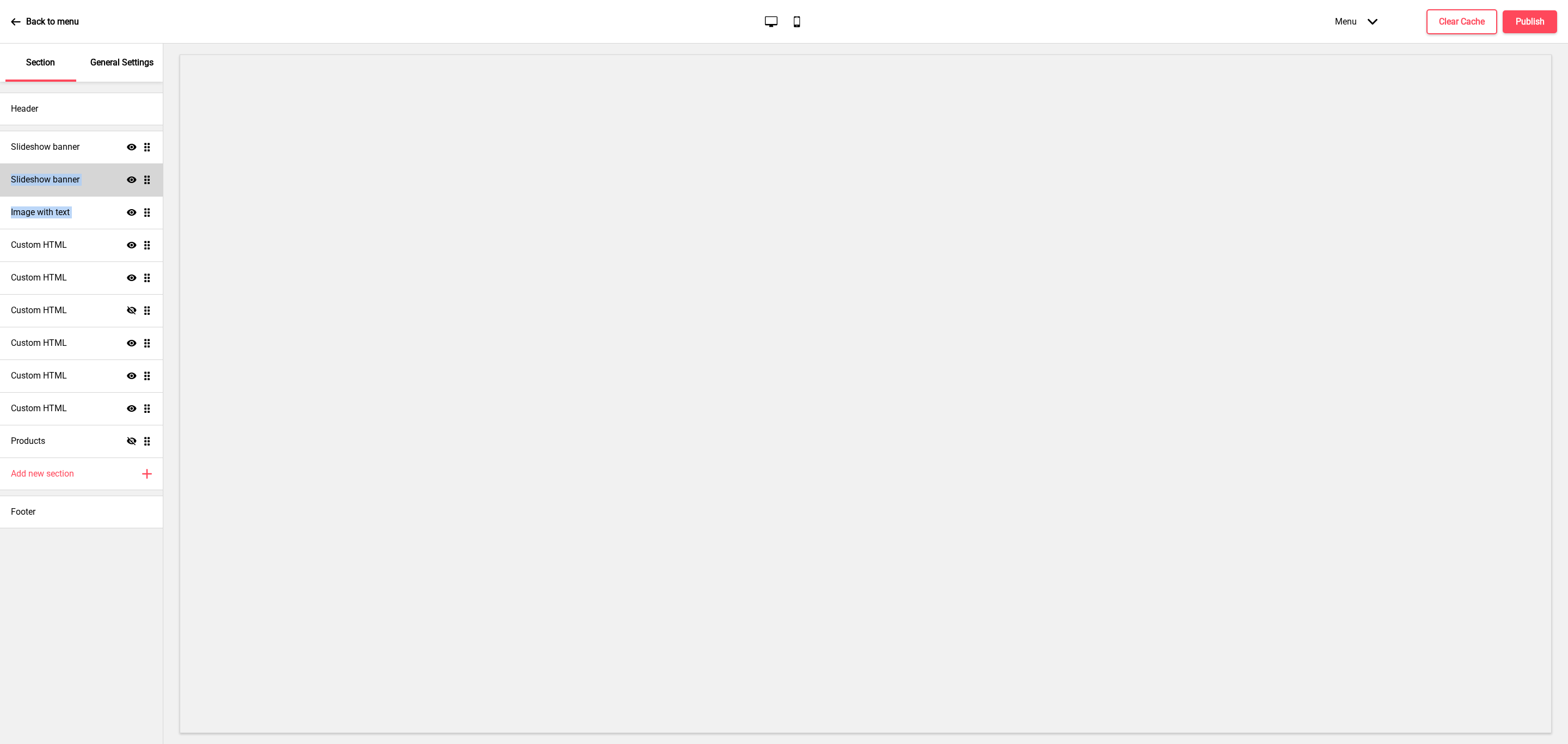
drag, startPoint x: 131, startPoint y: 150, endPoint x: 134, endPoint y: 193, distance: 43.1
click at [133, 204] on ul "Slideshow banner Show Drag Slideshow banner Show Drag Image with text Show Drag…" at bounding box center [81, 294] width 163 height 327
click at [144, 174] on ul "Slideshow banner Show Drag Slideshow banner Show Drag Image with text Show Drag…" at bounding box center [81, 294] width 163 height 327
drag, startPoint x: 144, startPoint y: 181, endPoint x: 149, endPoint y: 151, distance: 30.4
click at [149, 151] on ul "Slideshow banner Show Drag Slideshow banner Show Drag Image with text Show Drag…" at bounding box center [81, 294] width 163 height 327
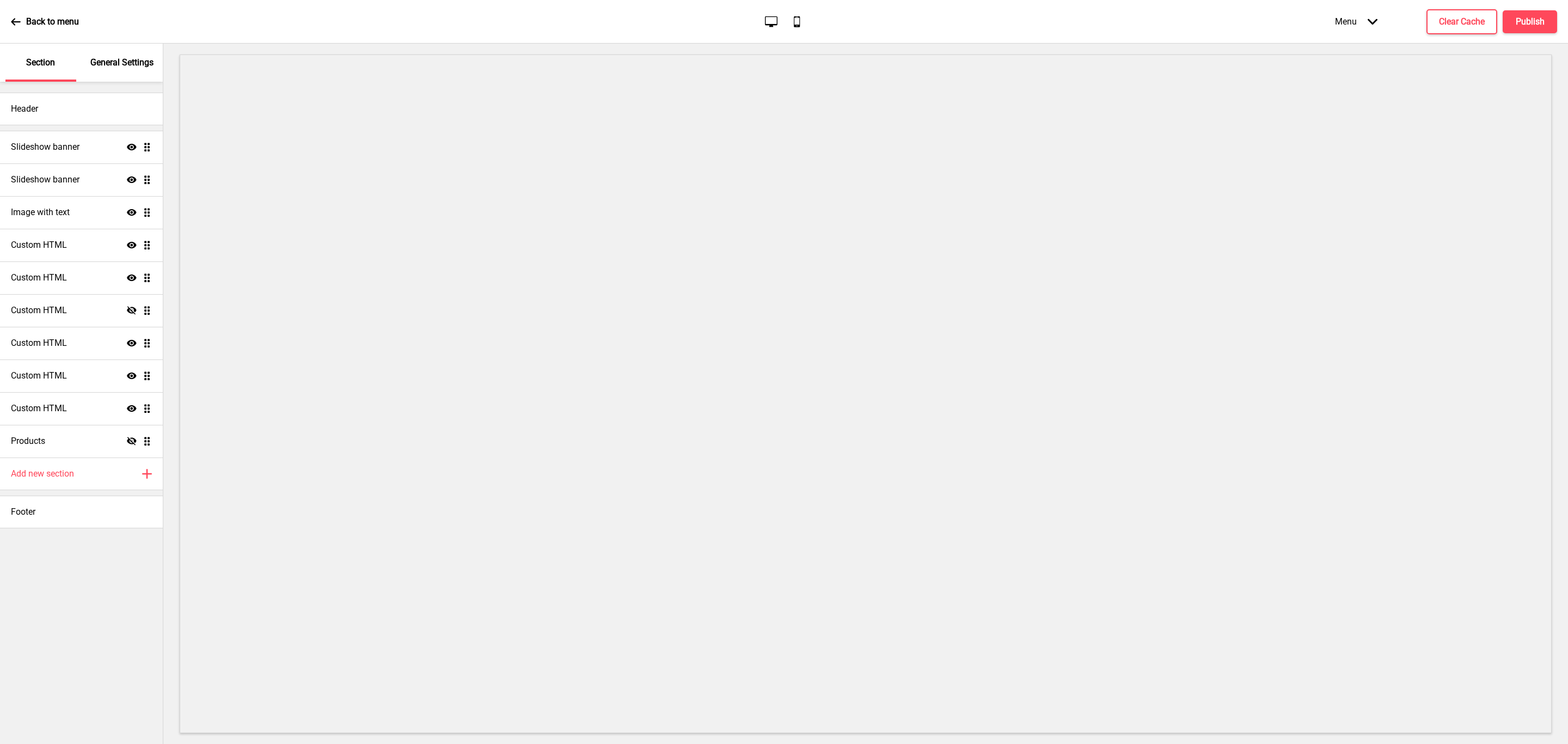
click at [795, 18] on icon "Mobile" at bounding box center [797, 22] width 15 height 15
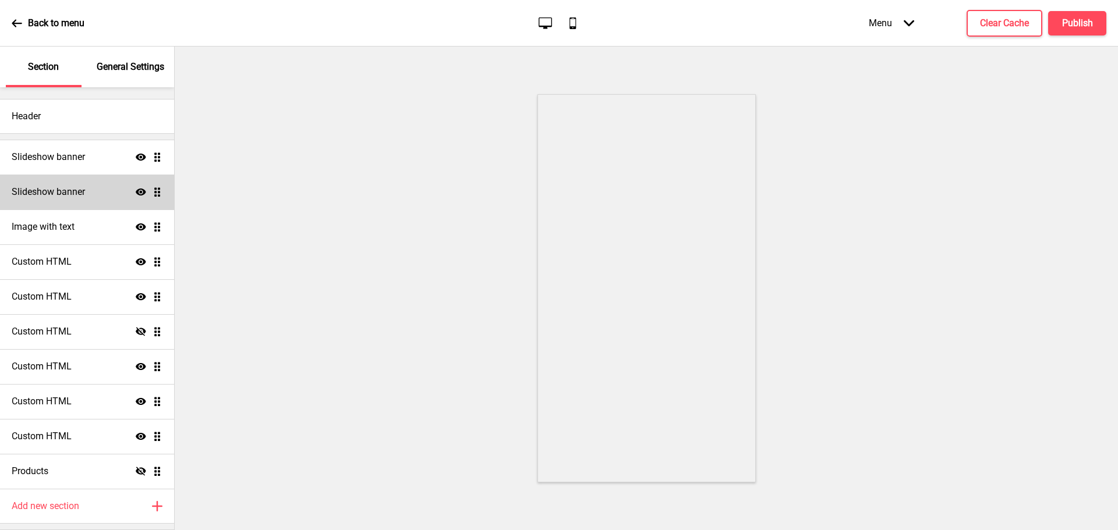
scroll to position [34, 0]
